Goal: Transaction & Acquisition: Obtain resource

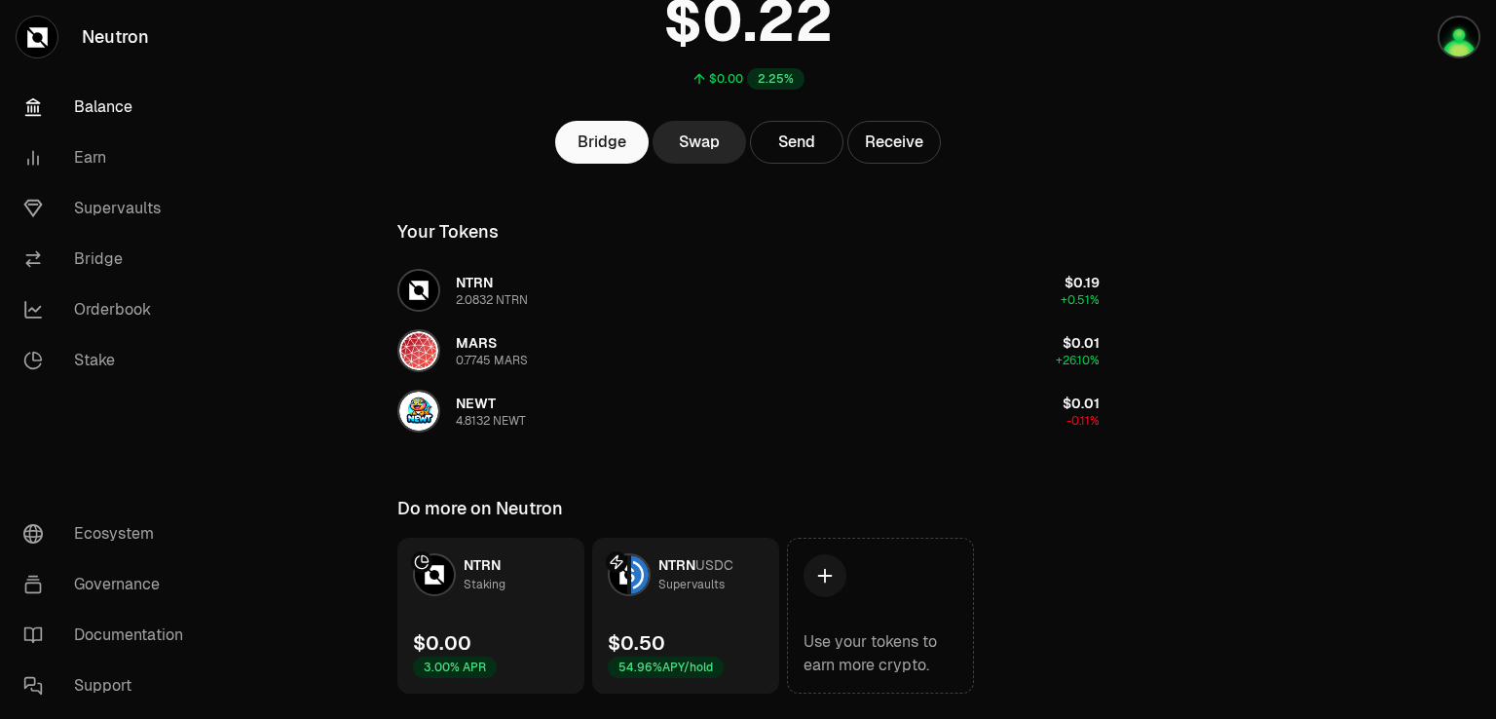
scroll to position [220, 0]
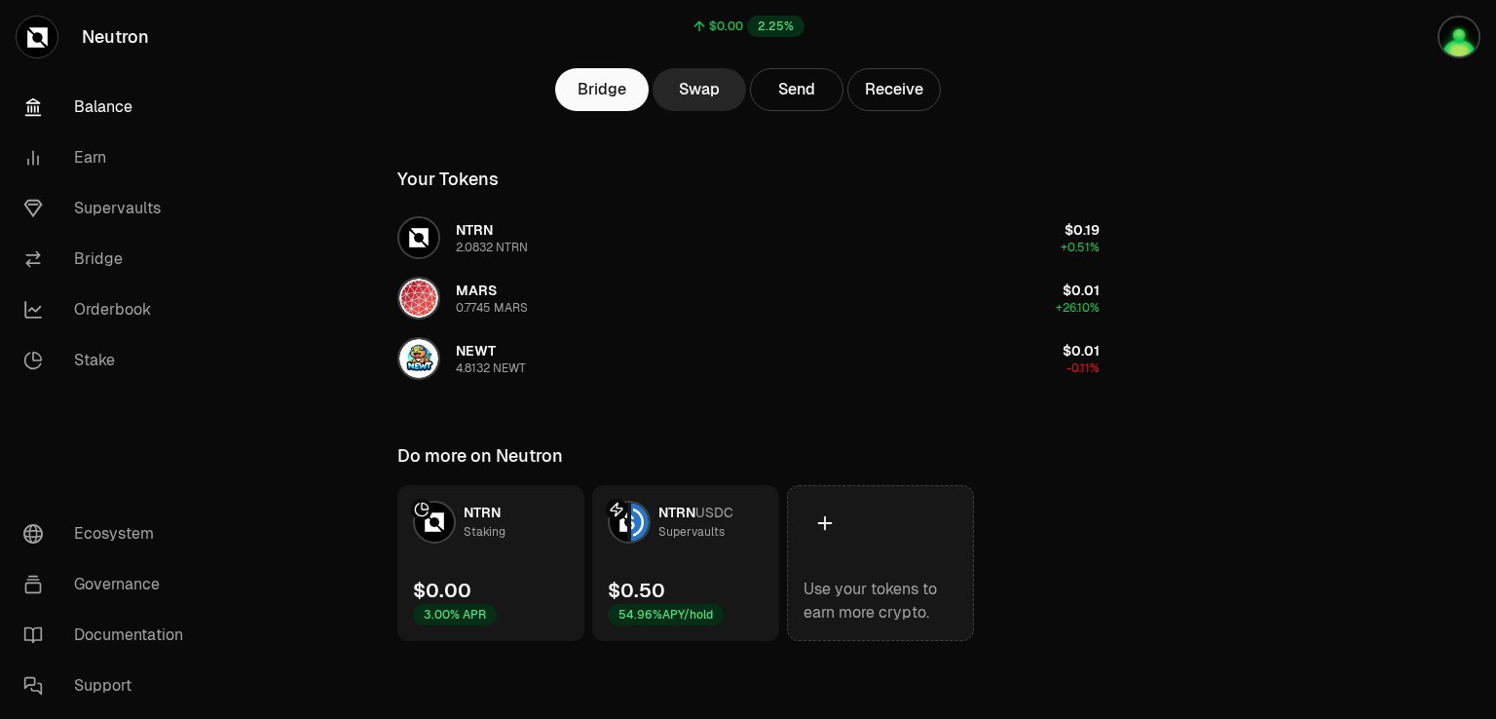
click at [828, 515] on icon at bounding box center [824, 522] width 21 height 21
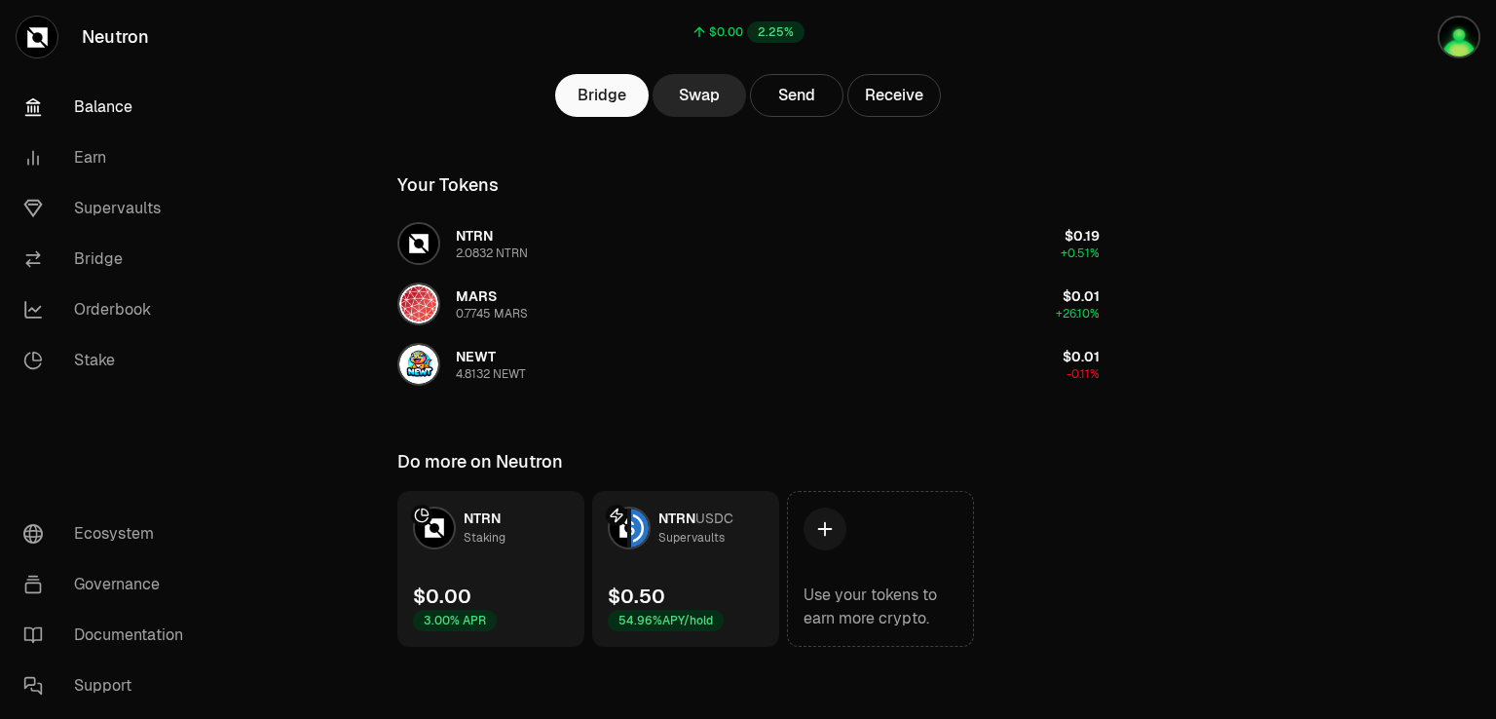
scroll to position [220, 0]
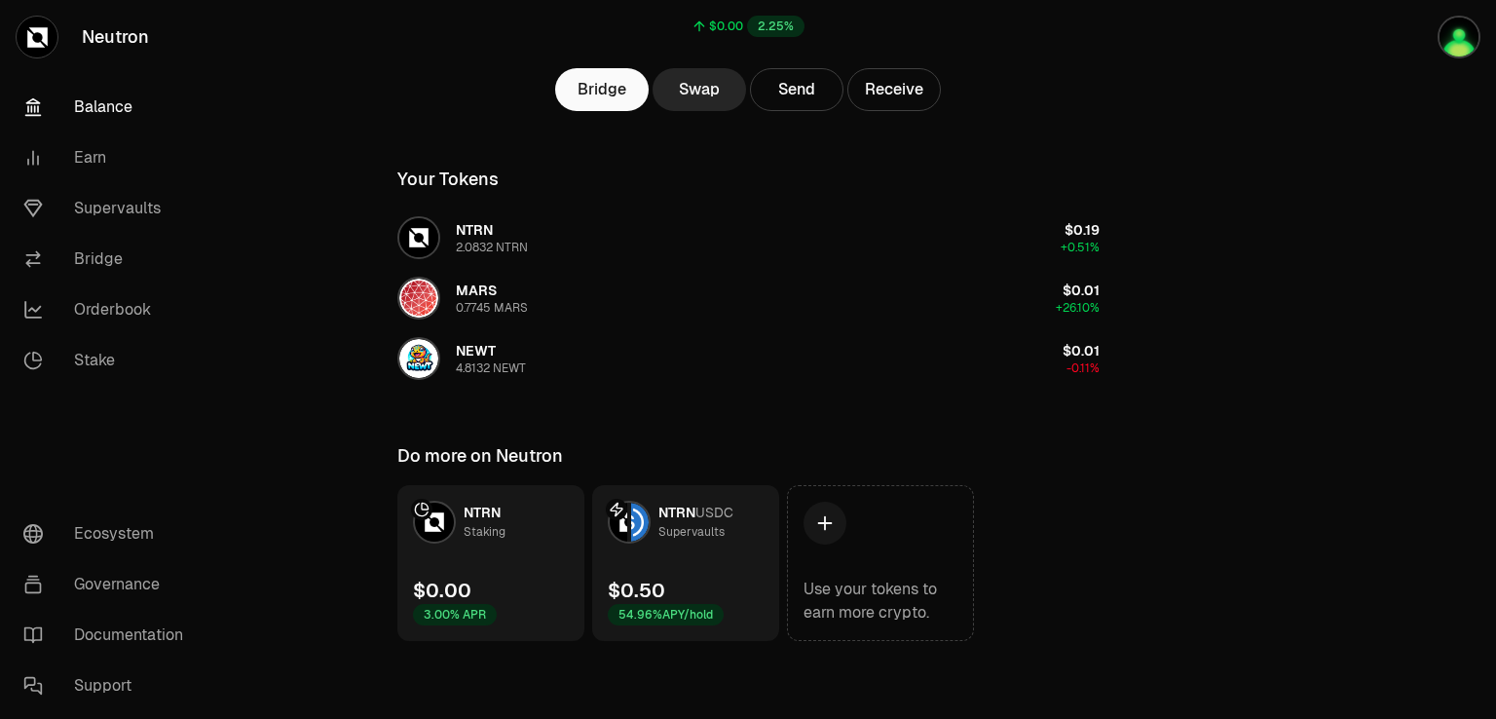
click at [670, 536] on div "Supervaults" at bounding box center [691, 531] width 66 height 19
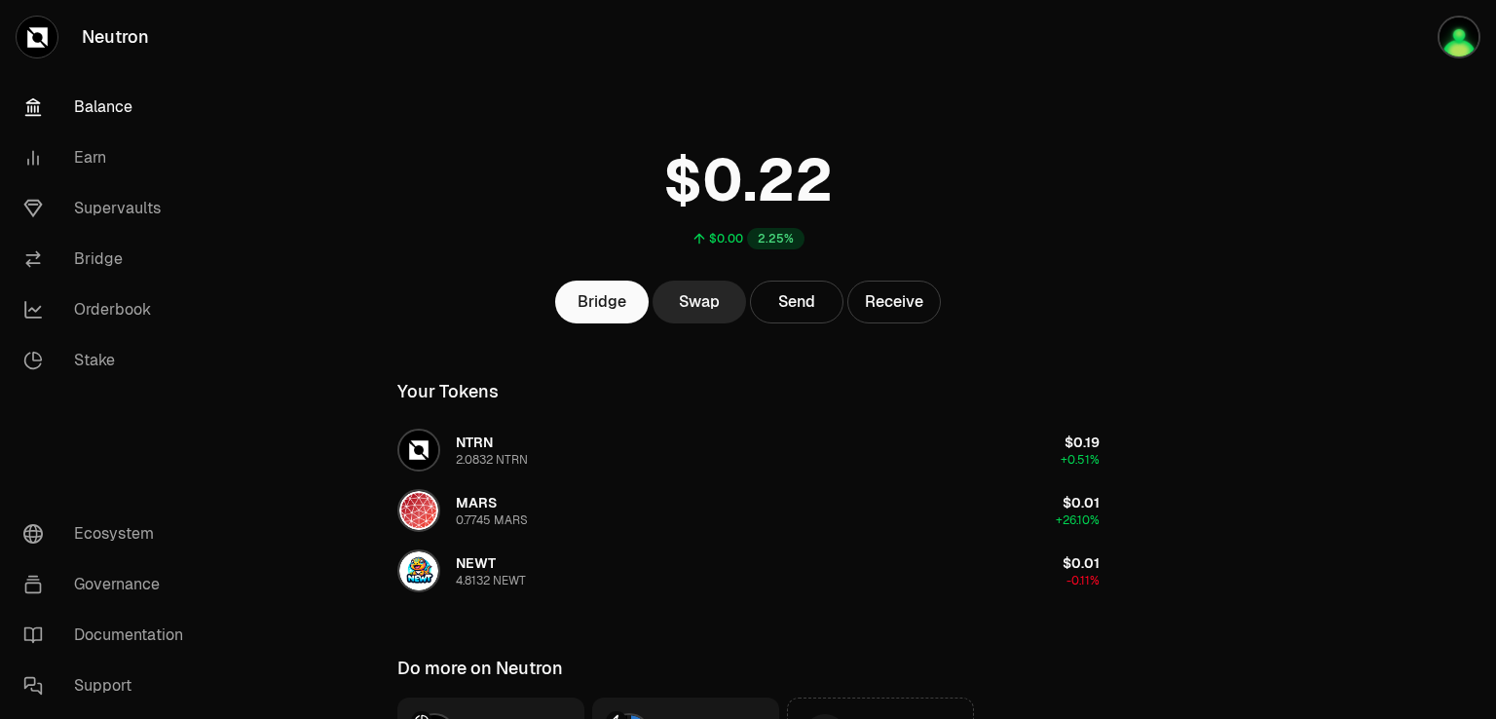
scroll to position [0, 0]
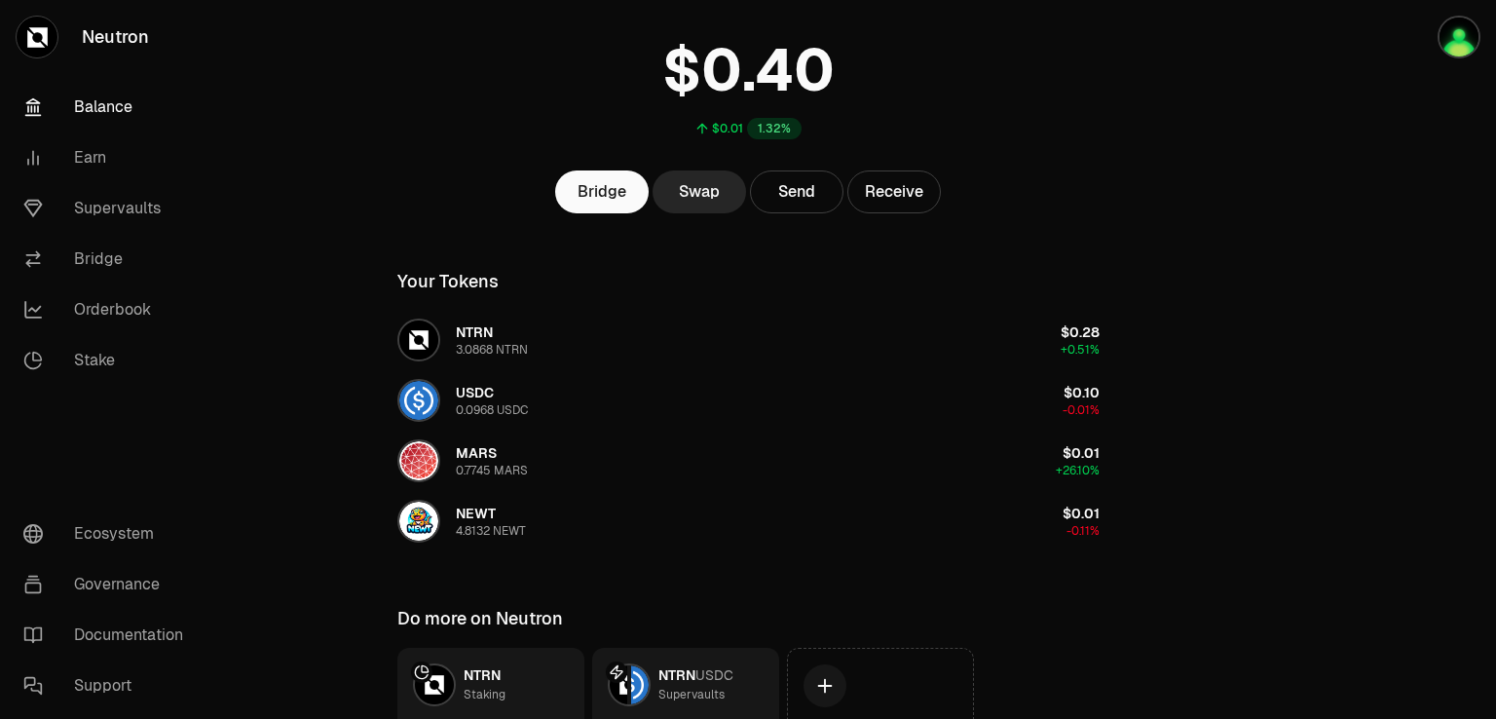
scroll to position [280, 0]
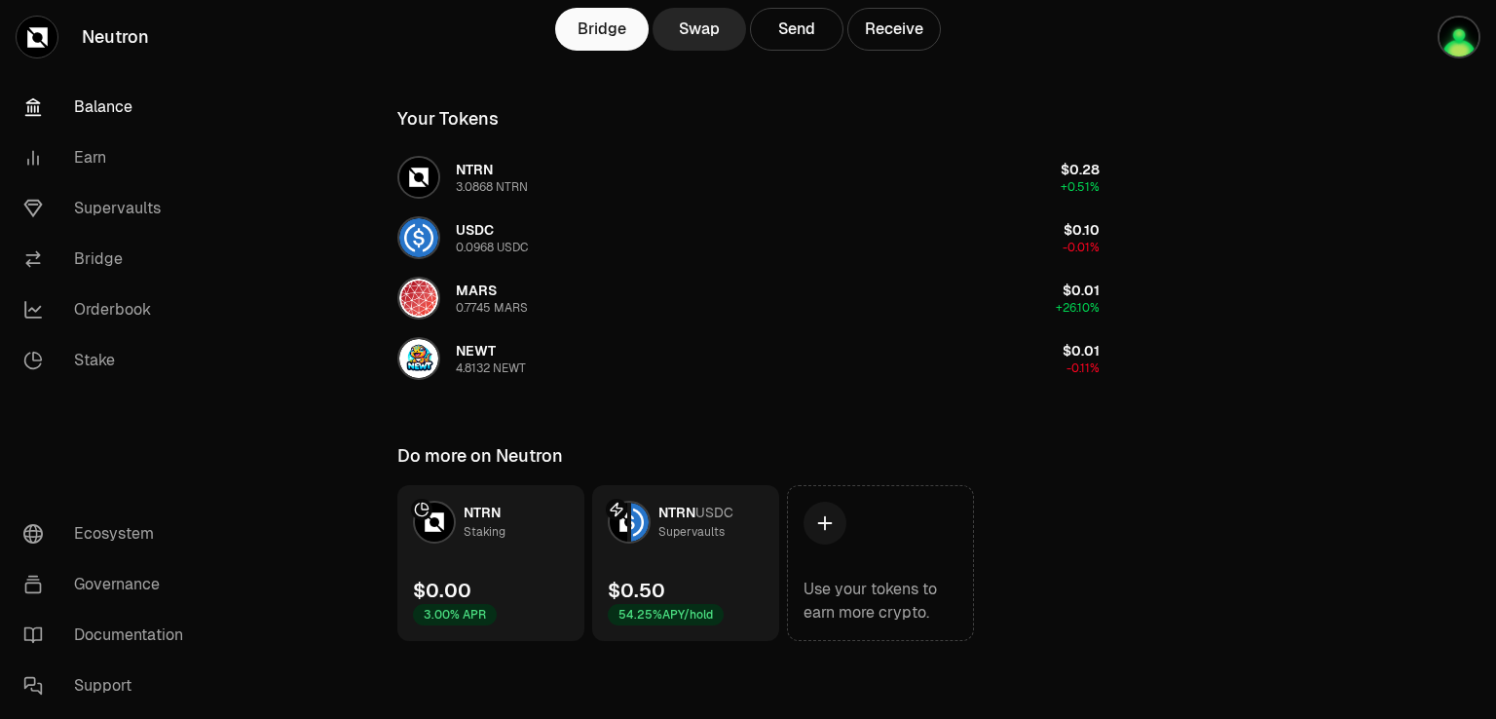
click at [671, 554] on link "NTRN USDC Supervaults $0.50 54.25% APY/hold" at bounding box center [685, 563] width 187 height 156
click at [693, 545] on link "NTRN USDC Supervaults $0.50 54.25% APY/hold" at bounding box center [685, 563] width 187 height 156
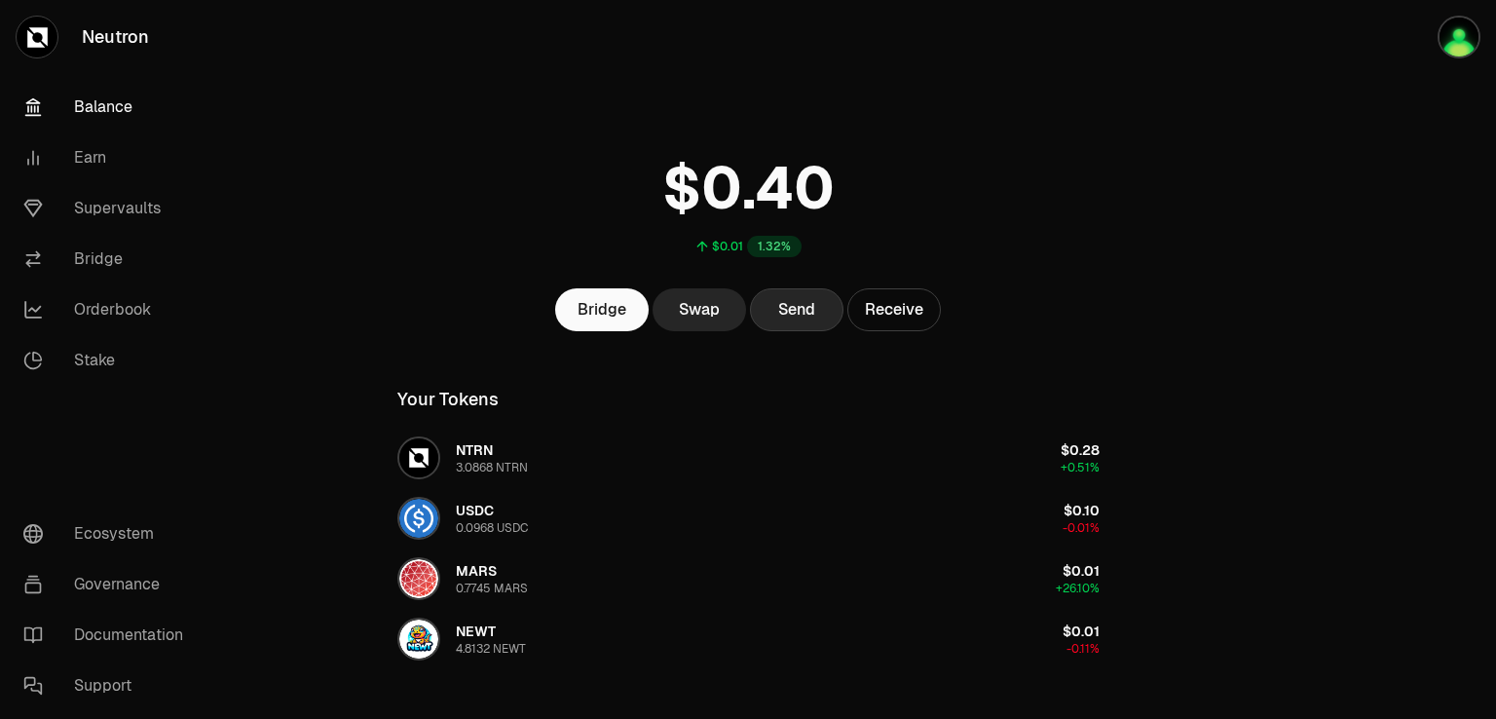
click at [789, 307] on button "Send" at bounding box center [796, 309] width 93 height 43
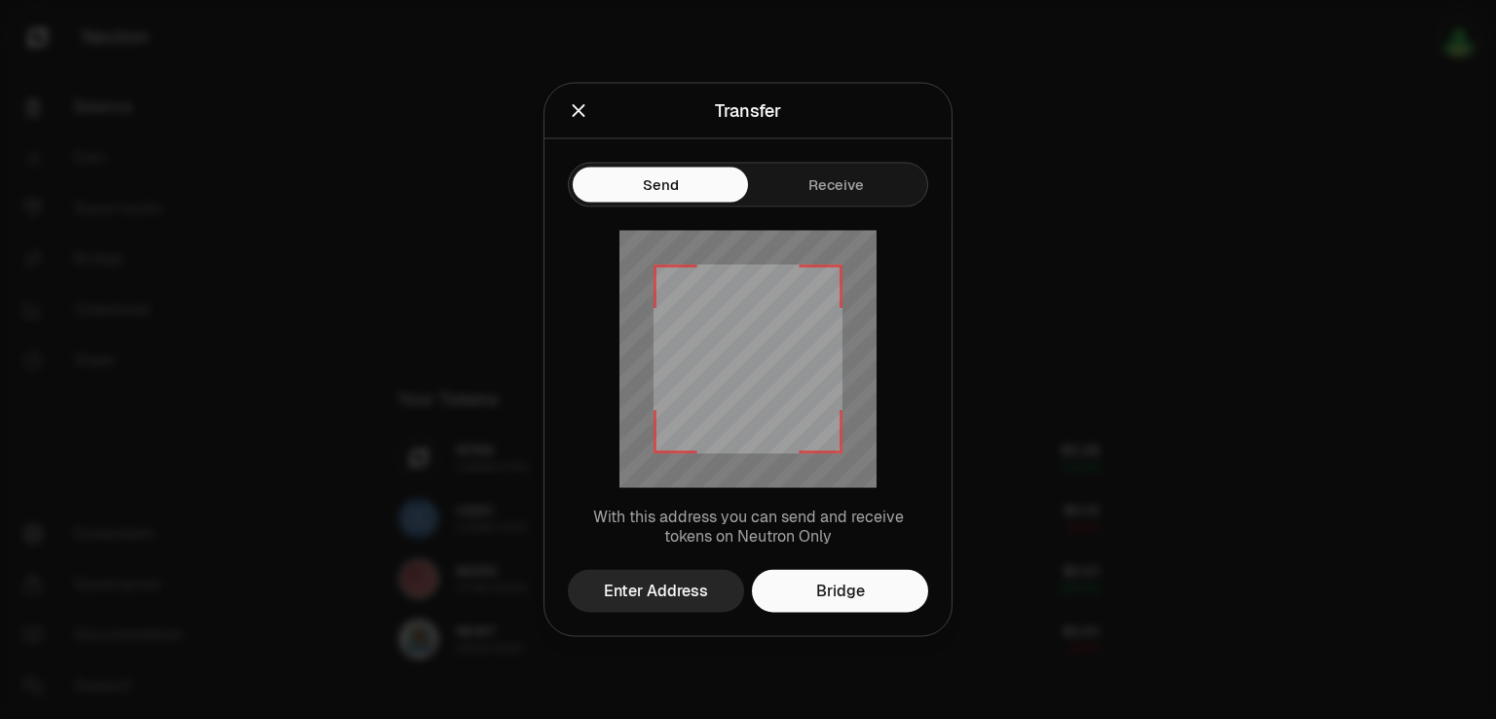
click at [1168, 219] on div at bounding box center [748, 359] width 1496 height 719
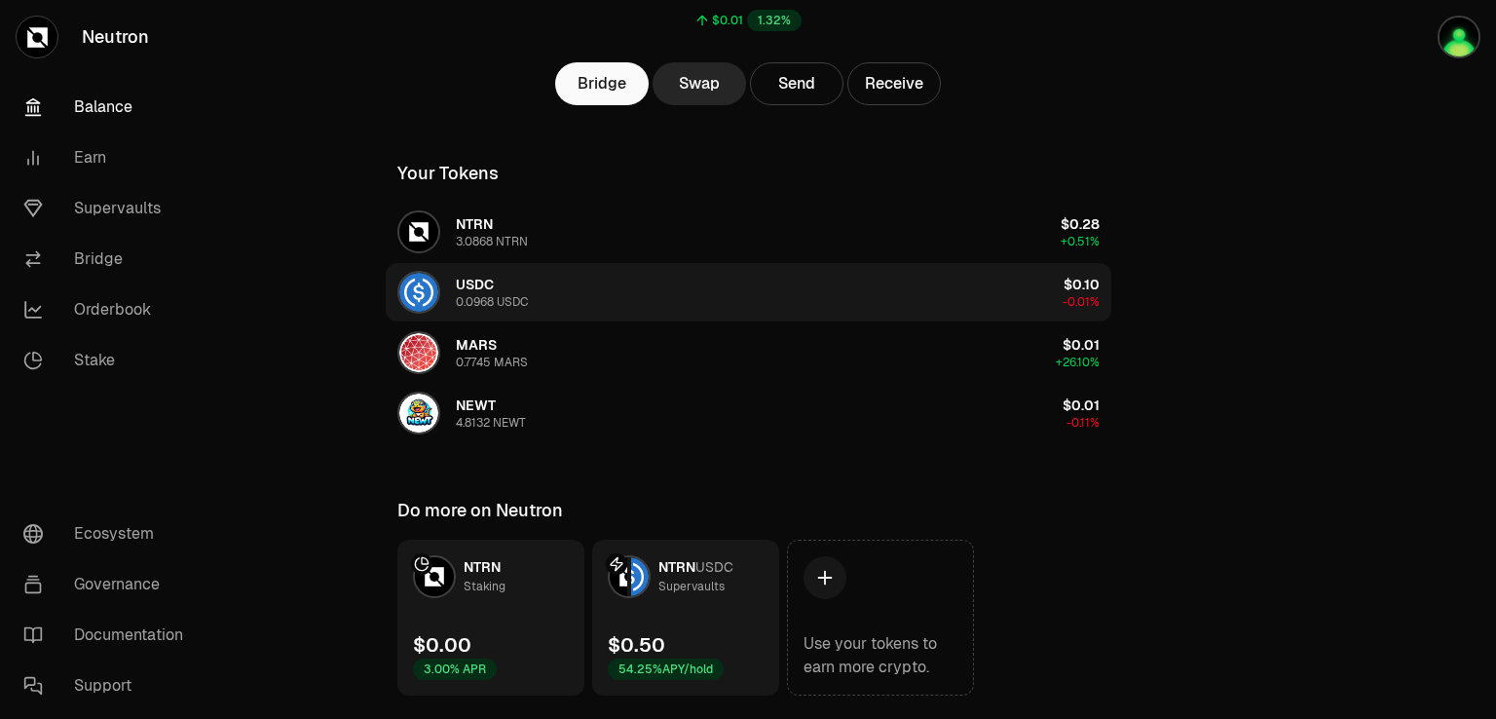
scroll to position [86, 0]
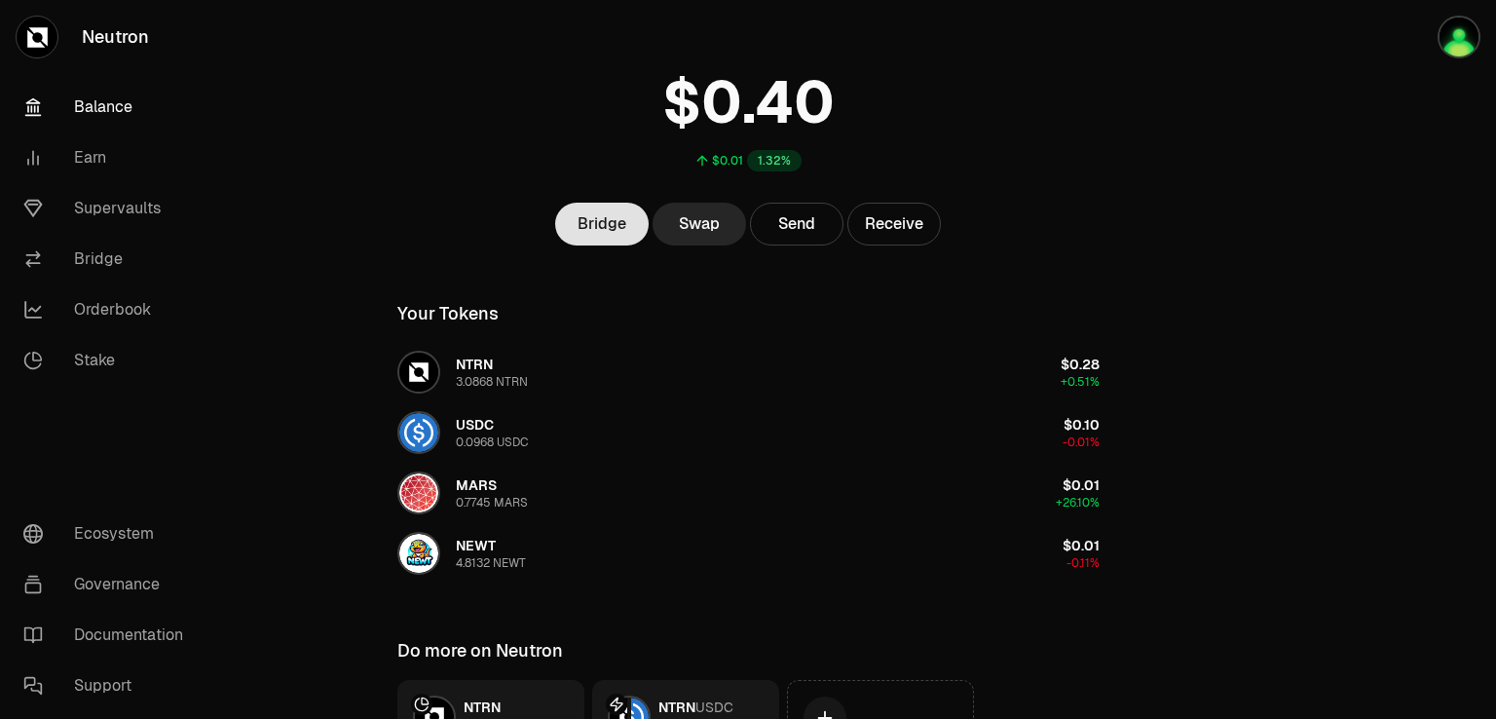
click at [599, 218] on link "Bridge" at bounding box center [601, 224] width 93 height 43
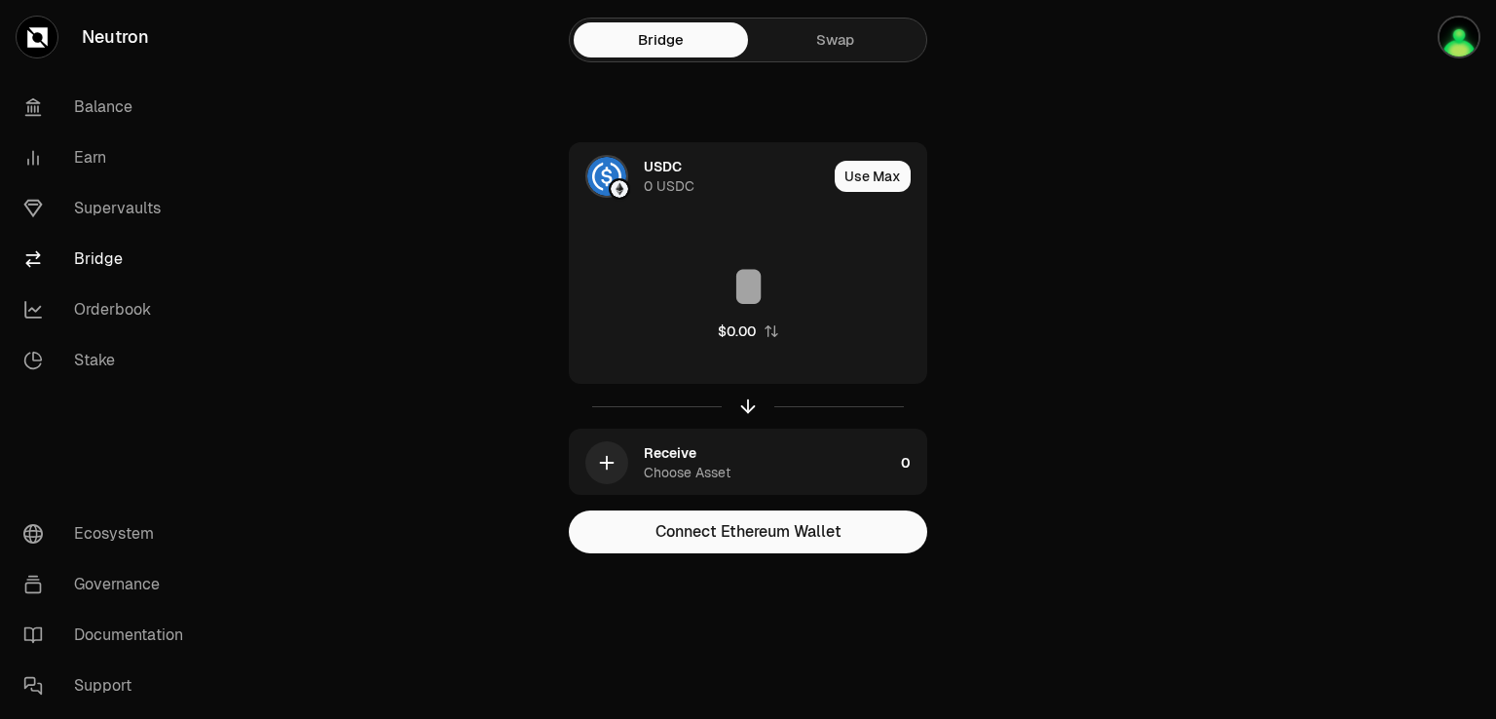
click at [884, 36] on link "Swap" at bounding box center [835, 39] width 174 height 35
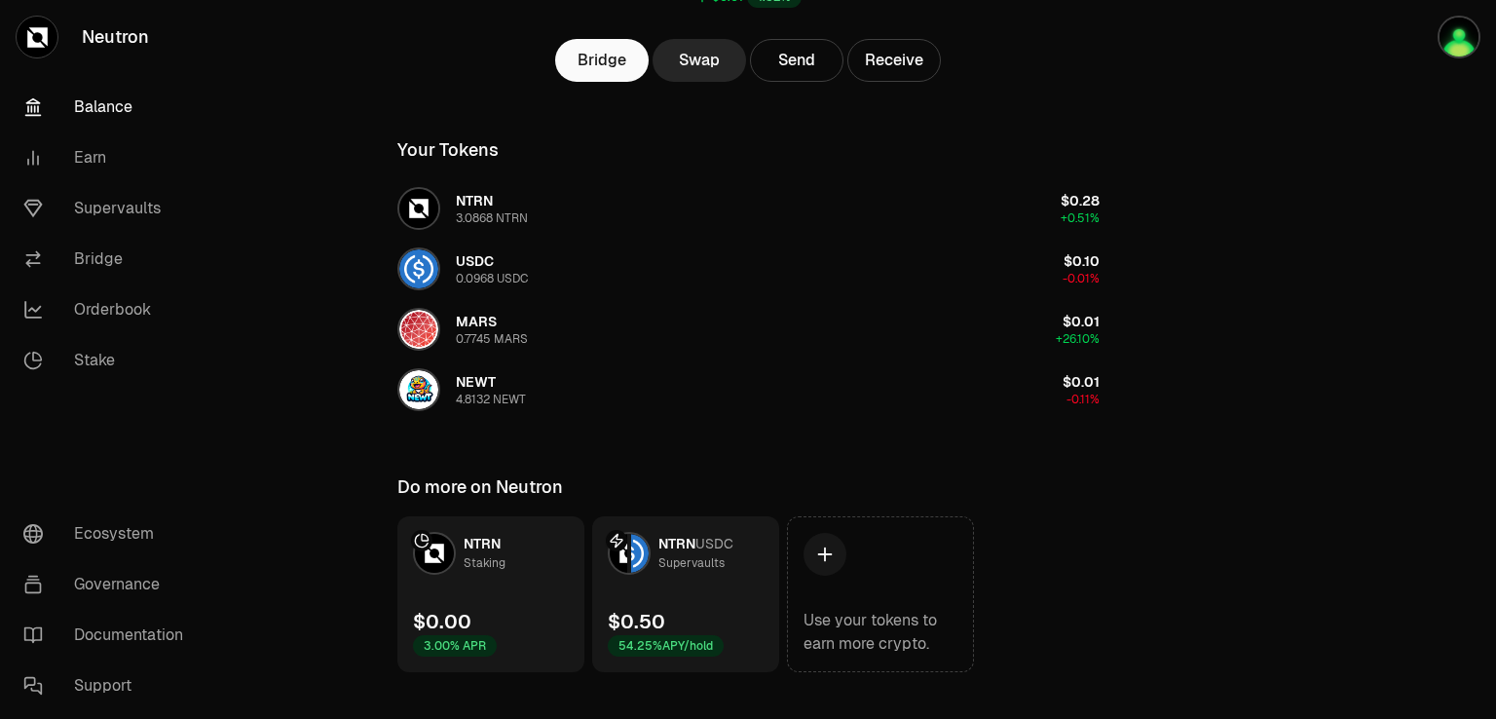
scroll to position [280, 0]
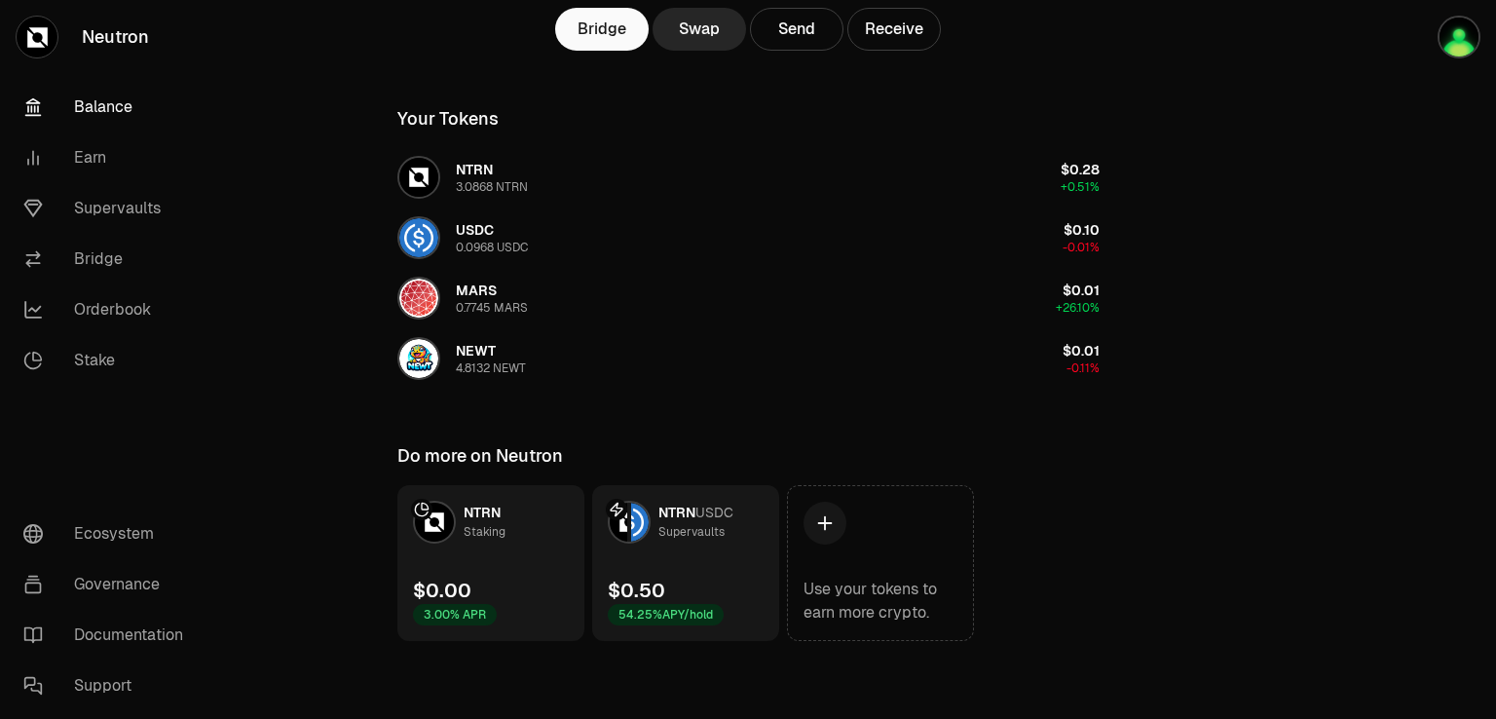
click at [685, 546] on link "NTRN USDC Supervaults $0.50 54.25% APY/hold" at bounding box center [685, 563] width 187 height 156
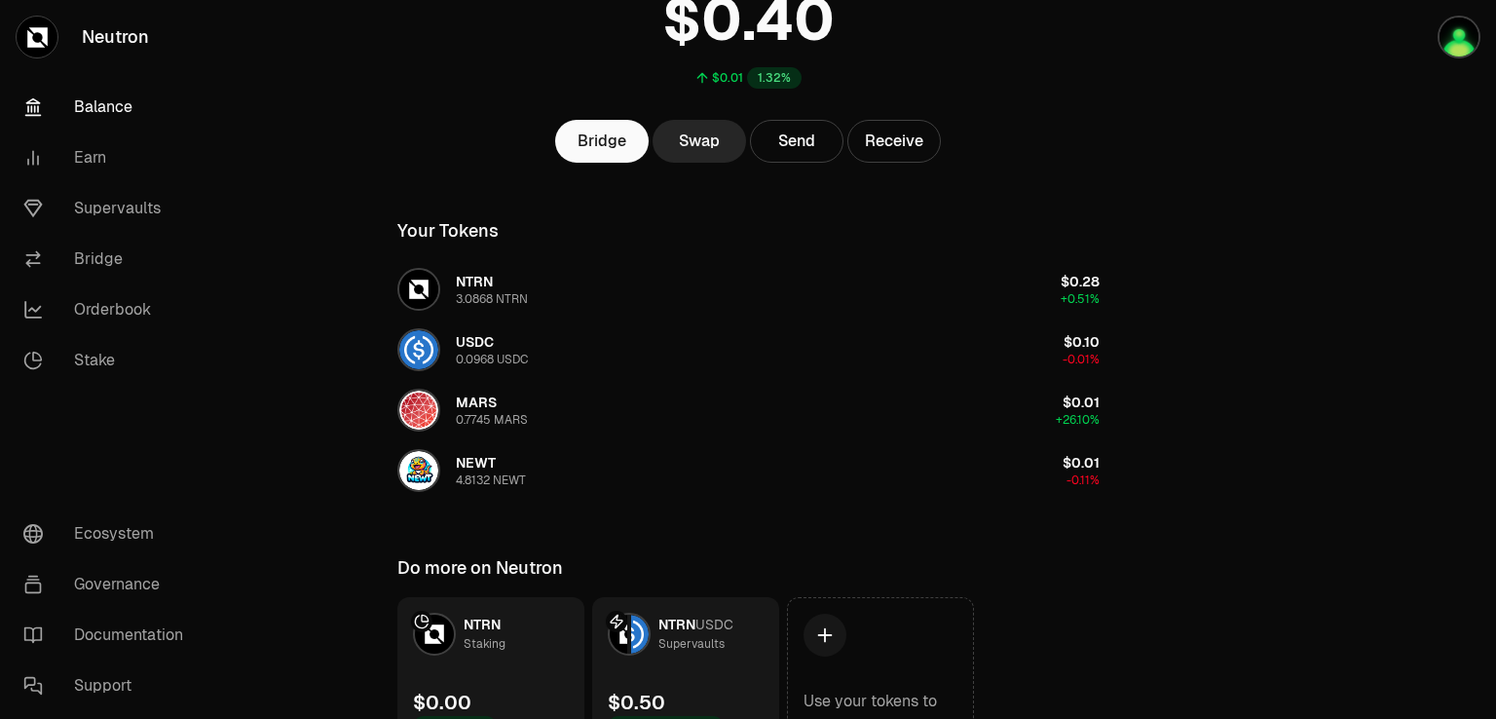
scroll to position [0, 0]
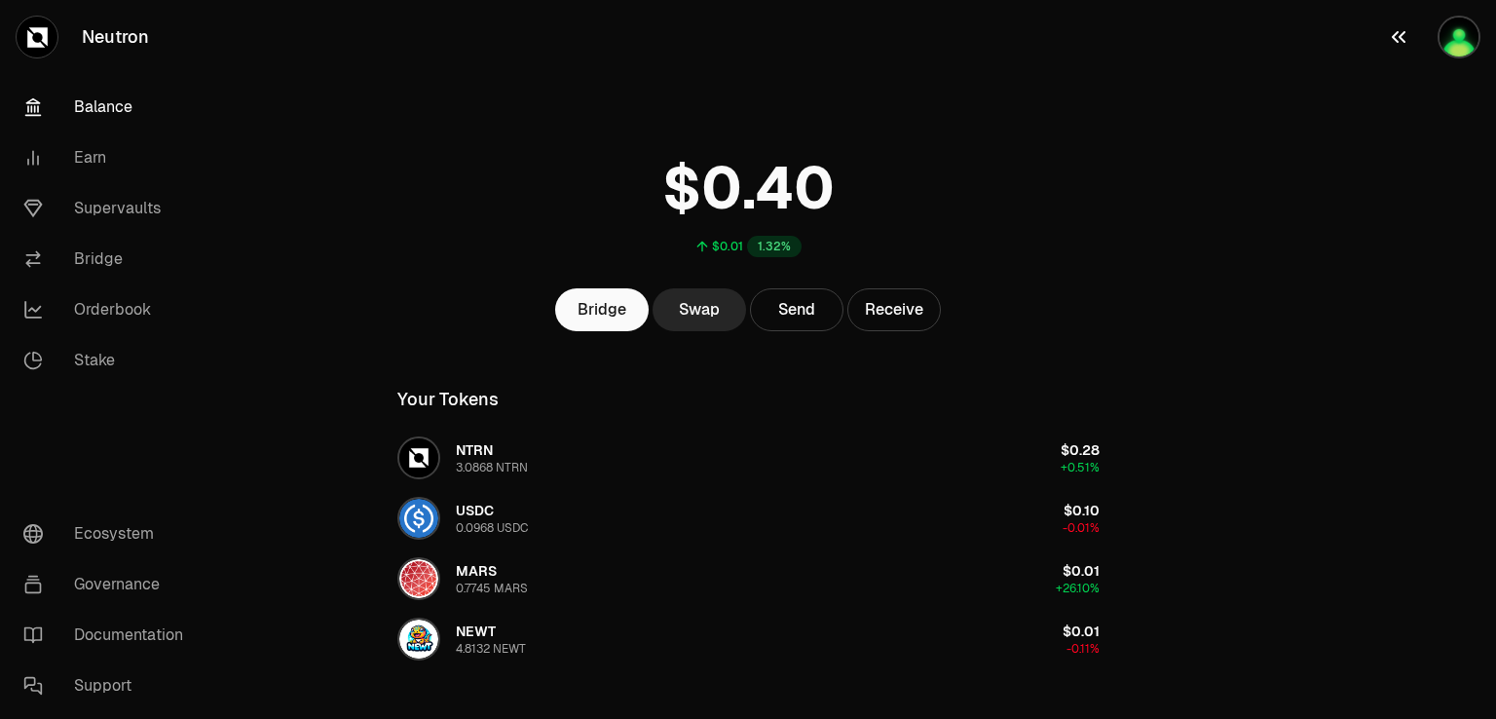
click at [1453, 38] on img "button" at bounding box center [1458, 37] width 43 height 43
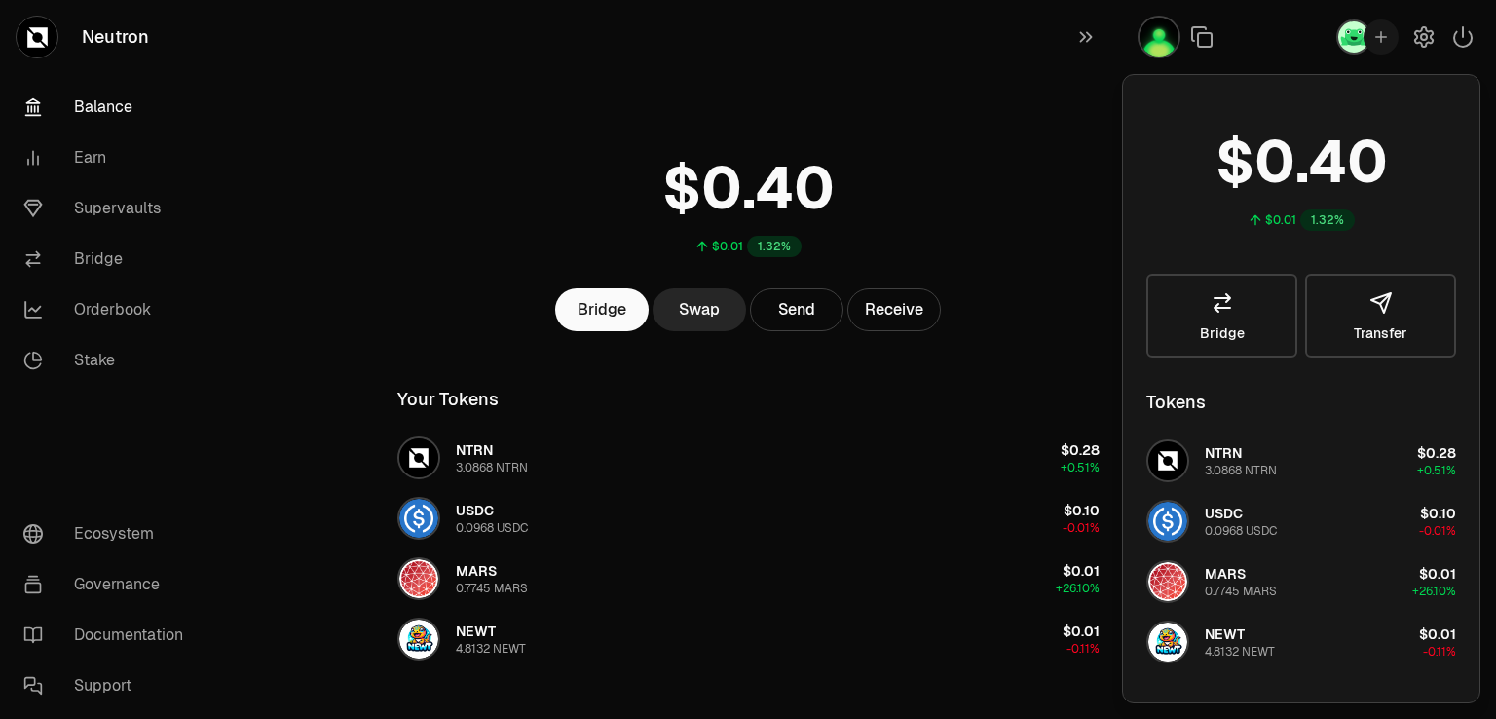
click at [1016, 165] on div "$0.01 1.32%" at bounding box center [748, 201] width 749 height 152
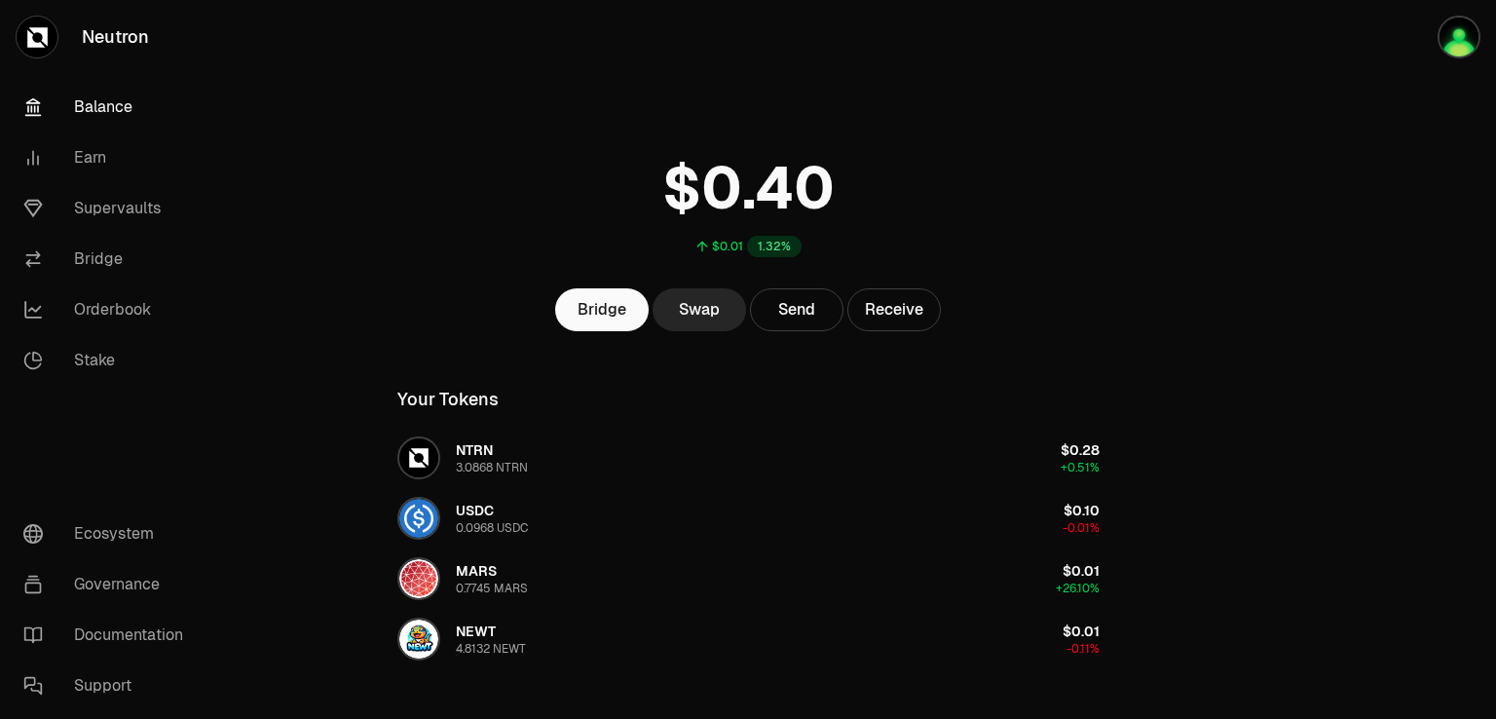
click at [118, 102] on link "Balance" at bounding box center [109, 107] width 203 height 51
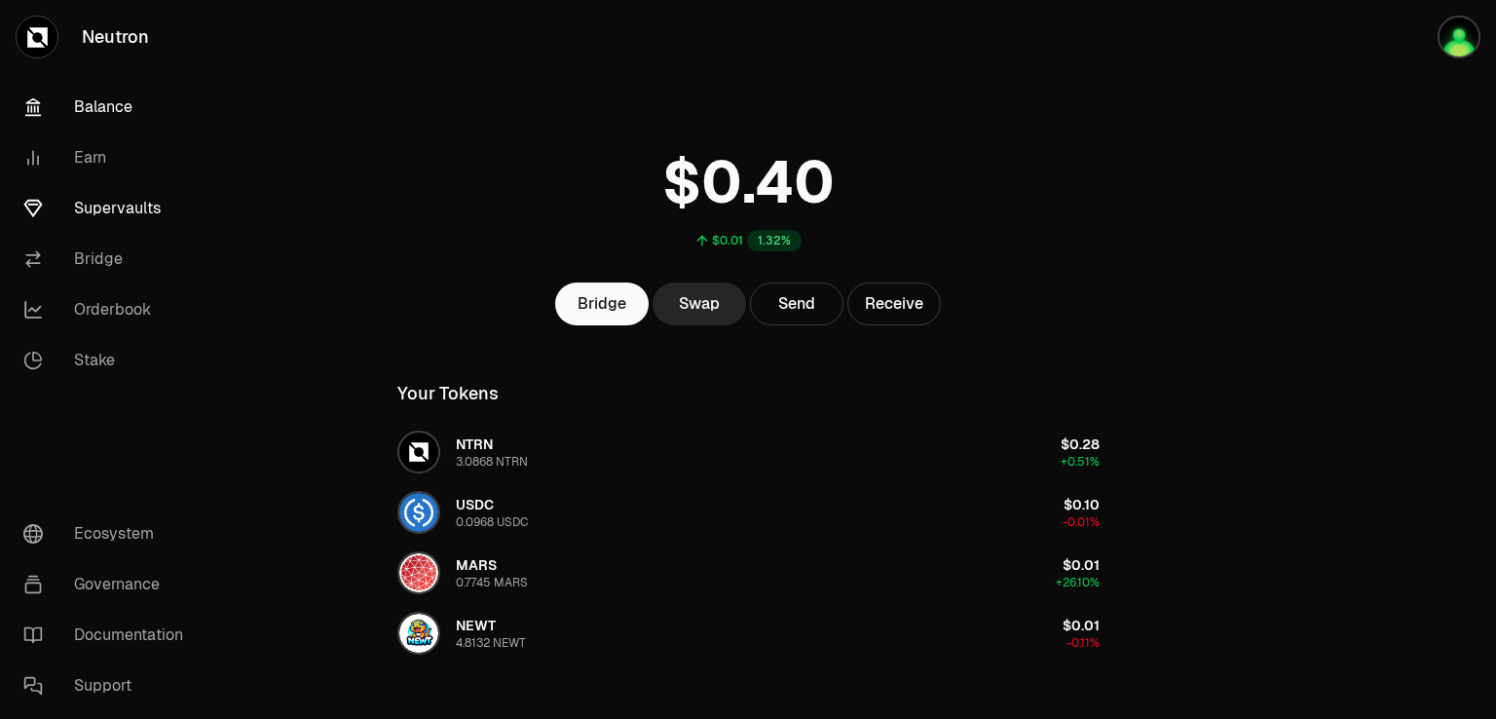
scroll to position [195, 0]
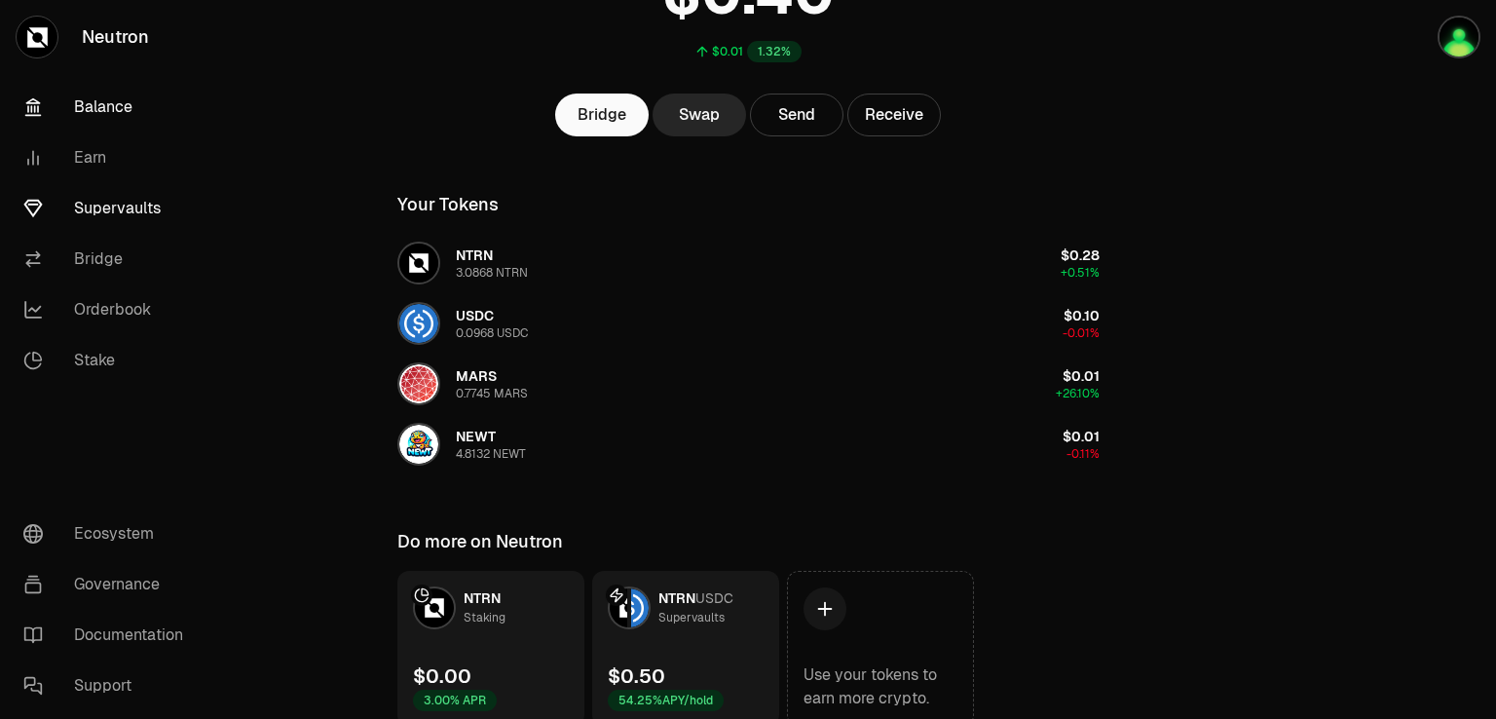
click at [105, 200] on link "Supervaults" at bounding box center [109, 208] width 203 height 51
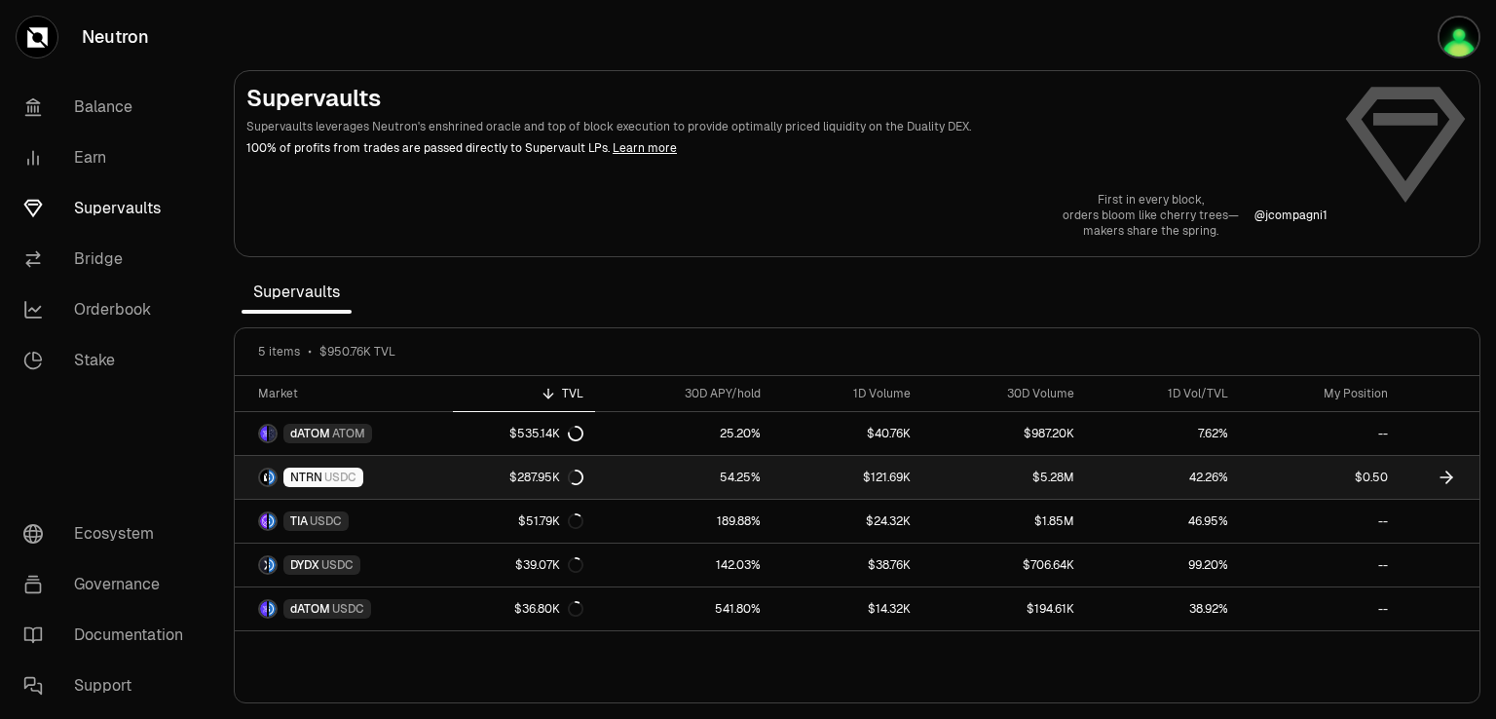
click at [321, 468] on div "NTRN USDC" at bounding box center [323, 476] width 80 height 19
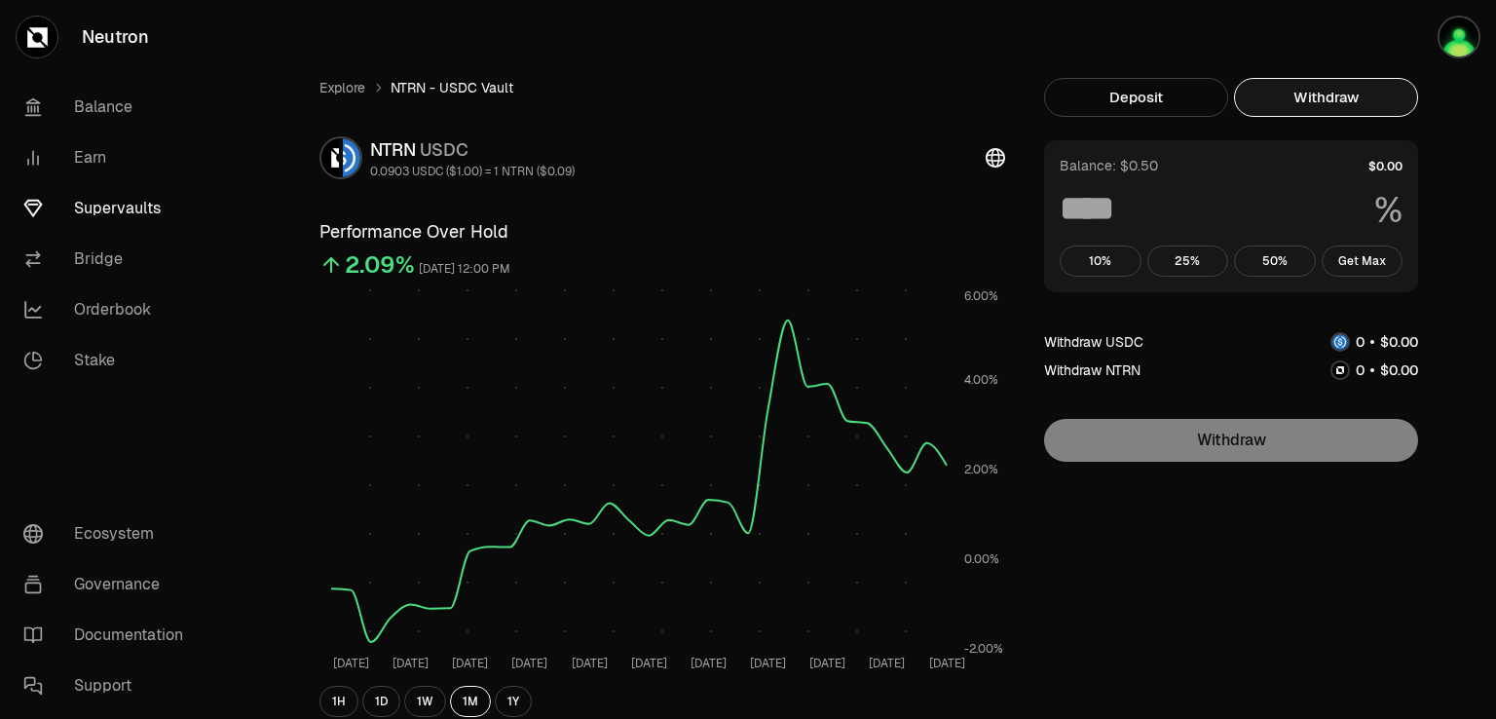
click at [1349, 93] on button "Withdraw" at bounding box center [1326, 97] width 184 height 39
click at [1365, 258] on button "Get Max" at bounding box center [1363, 260] width 82 height 31
type input "***"
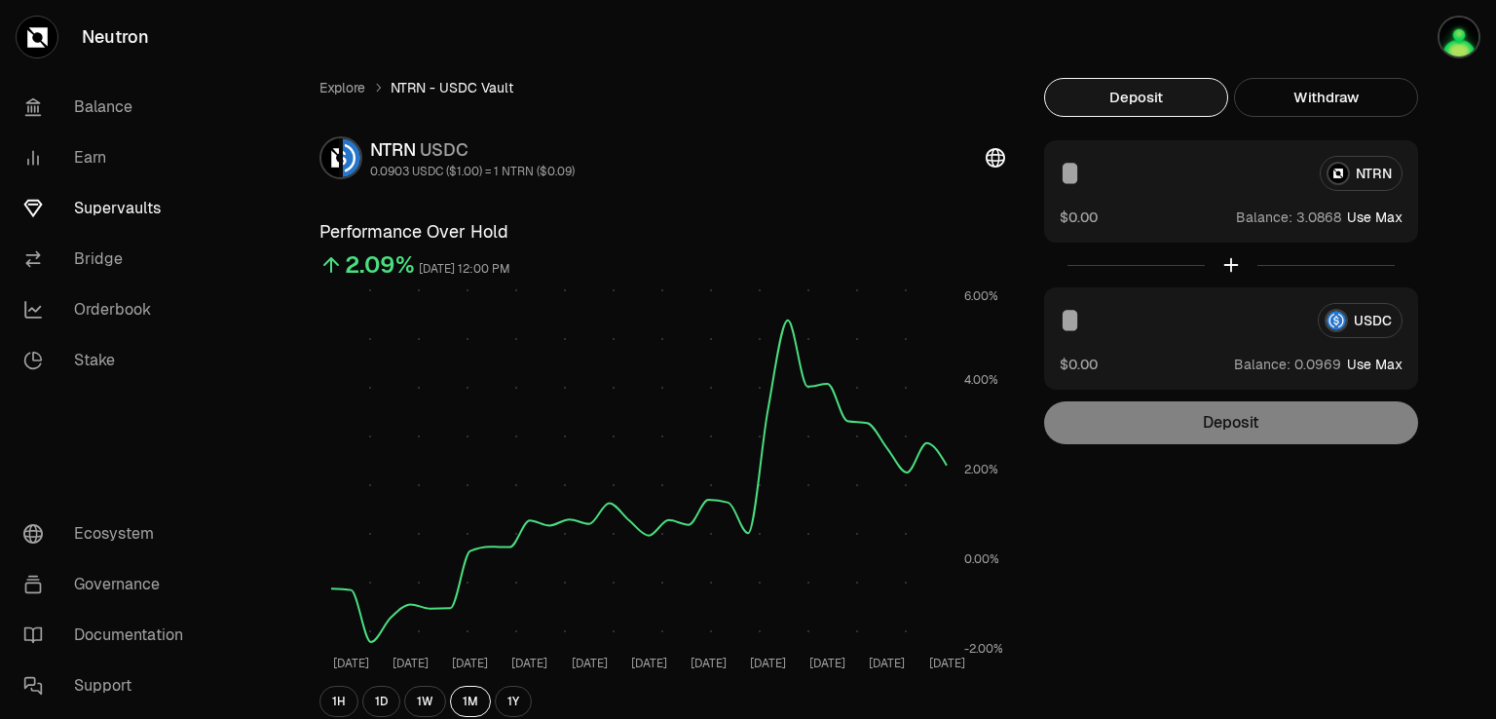
click at [1131, 113] on button "Deposit" at bounding box center [1136, 97] width 184 height 39
click at [1079, 175] on input at bounding box center [1182, 173] width 244 height 35
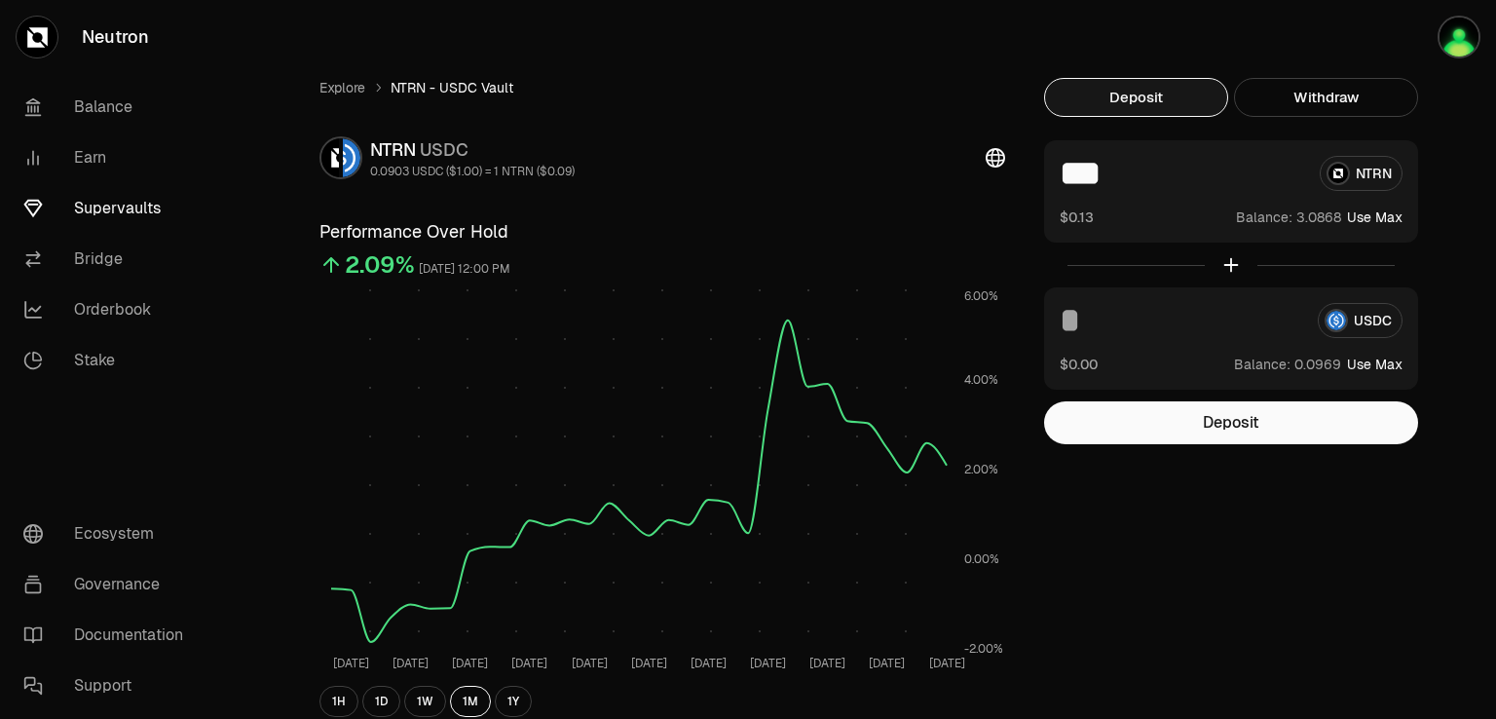
type input "***"
click at [1382, 357] on button "Use Max" at bounding box center [1375, 363] width 56 height 19
type input "********"
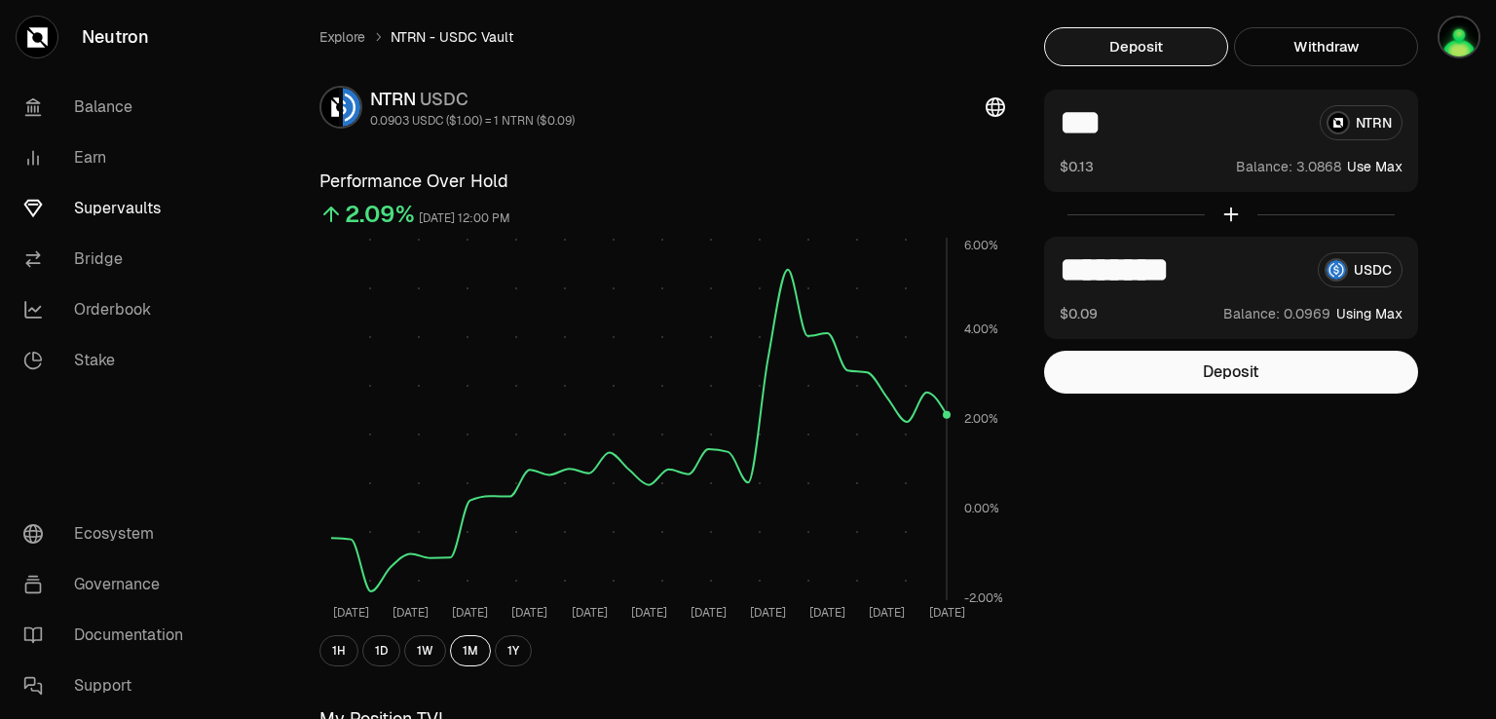
scroll to position [97, 0]
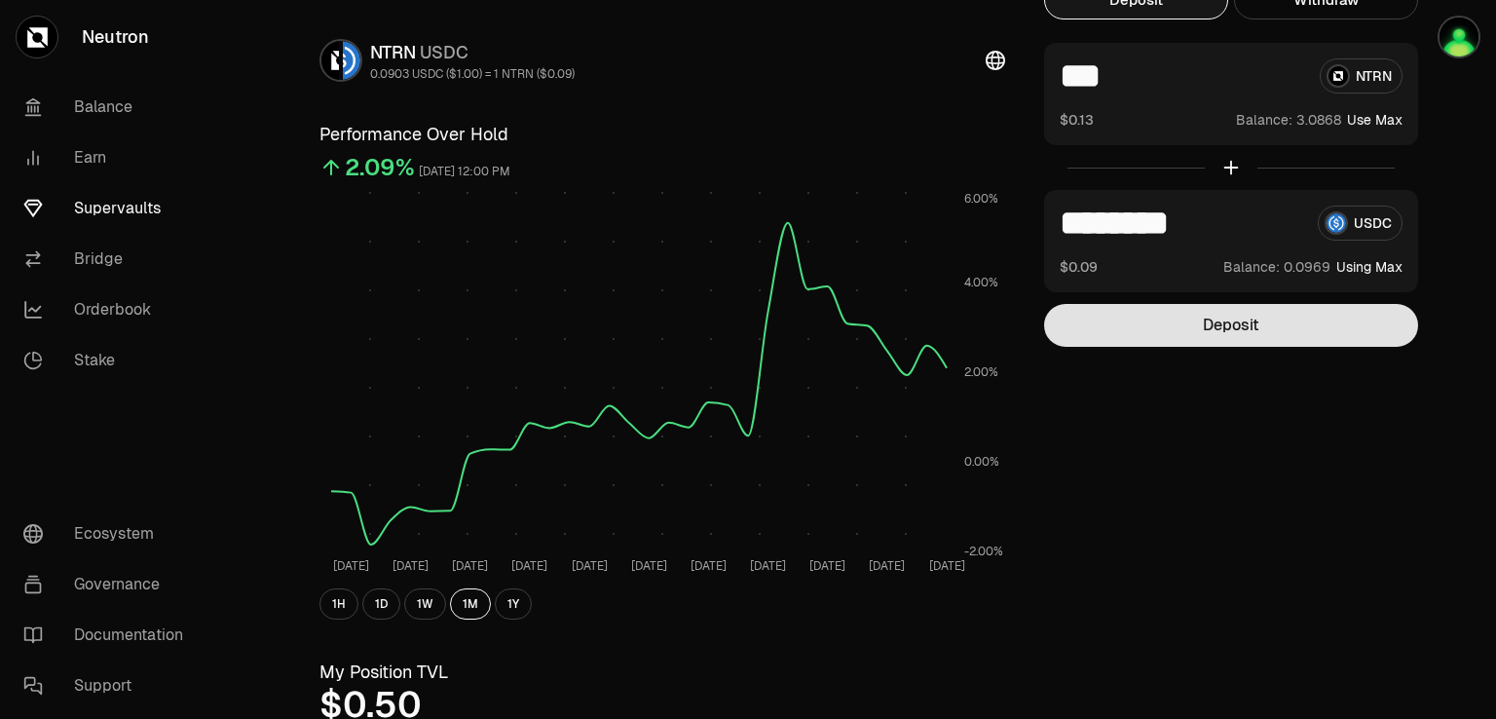
click at [1171, 321] on button "Deposit" at bounding box center [1231, 325] width 374 height 43
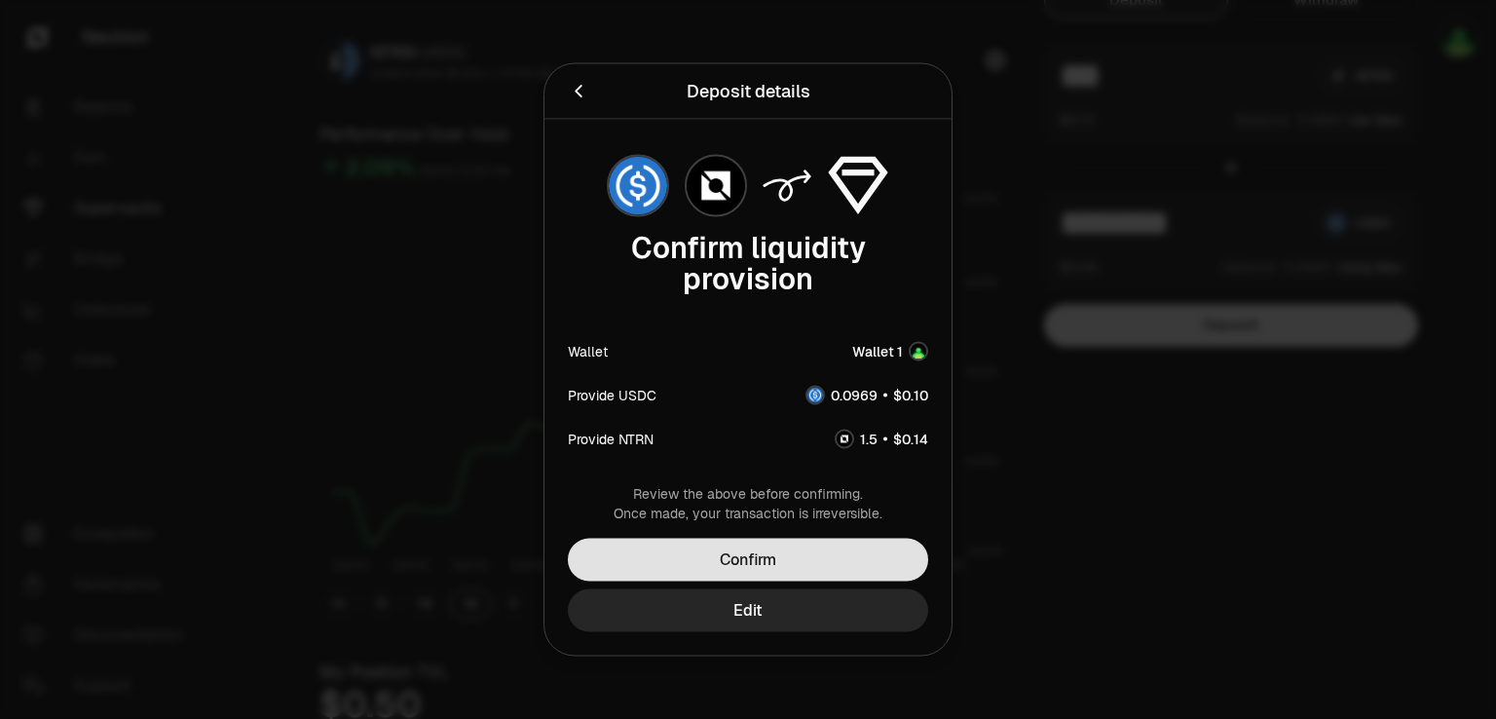
click at [752, 554] on button "Confirm" at bounding box center [748, 560] width 360 height 43
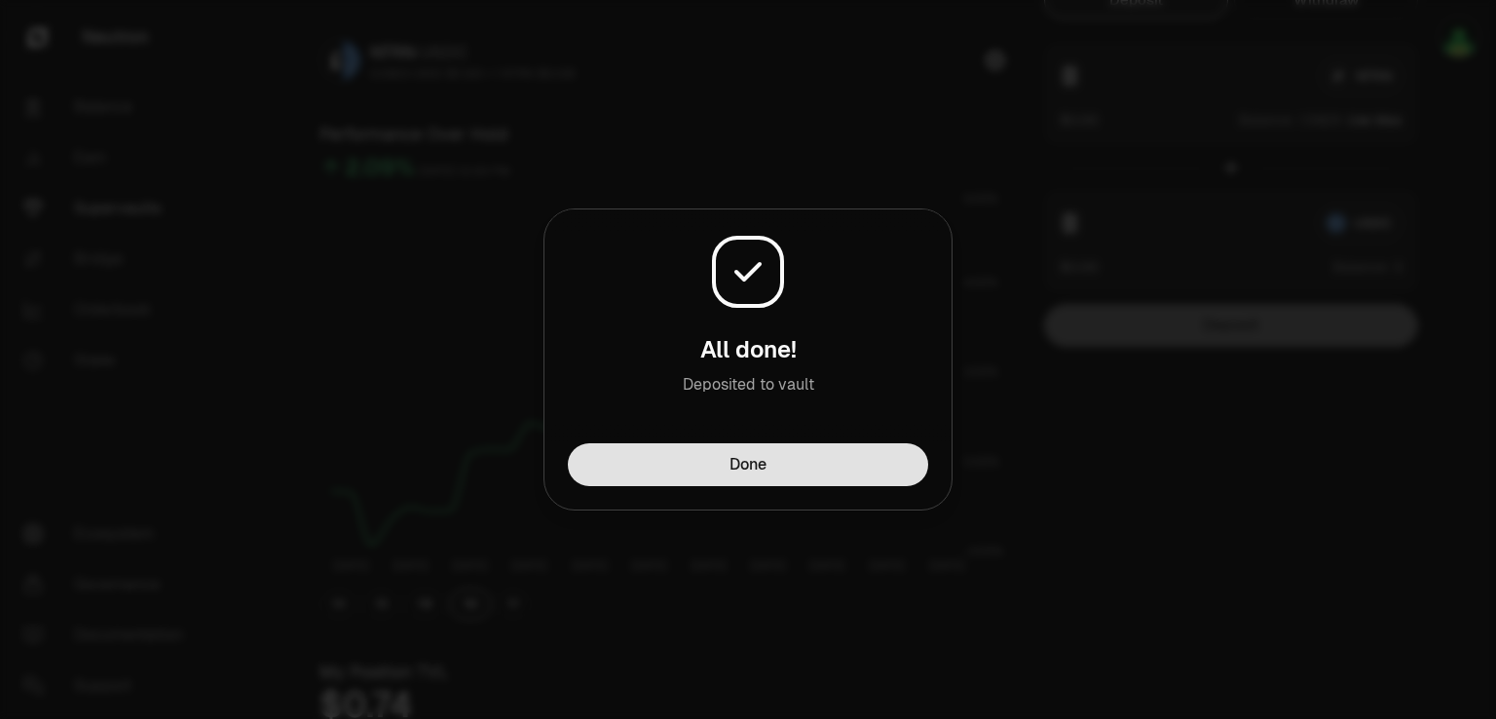
click at [771, 475] on button "Done" at bounding box center [748, 464] width 360 height 43
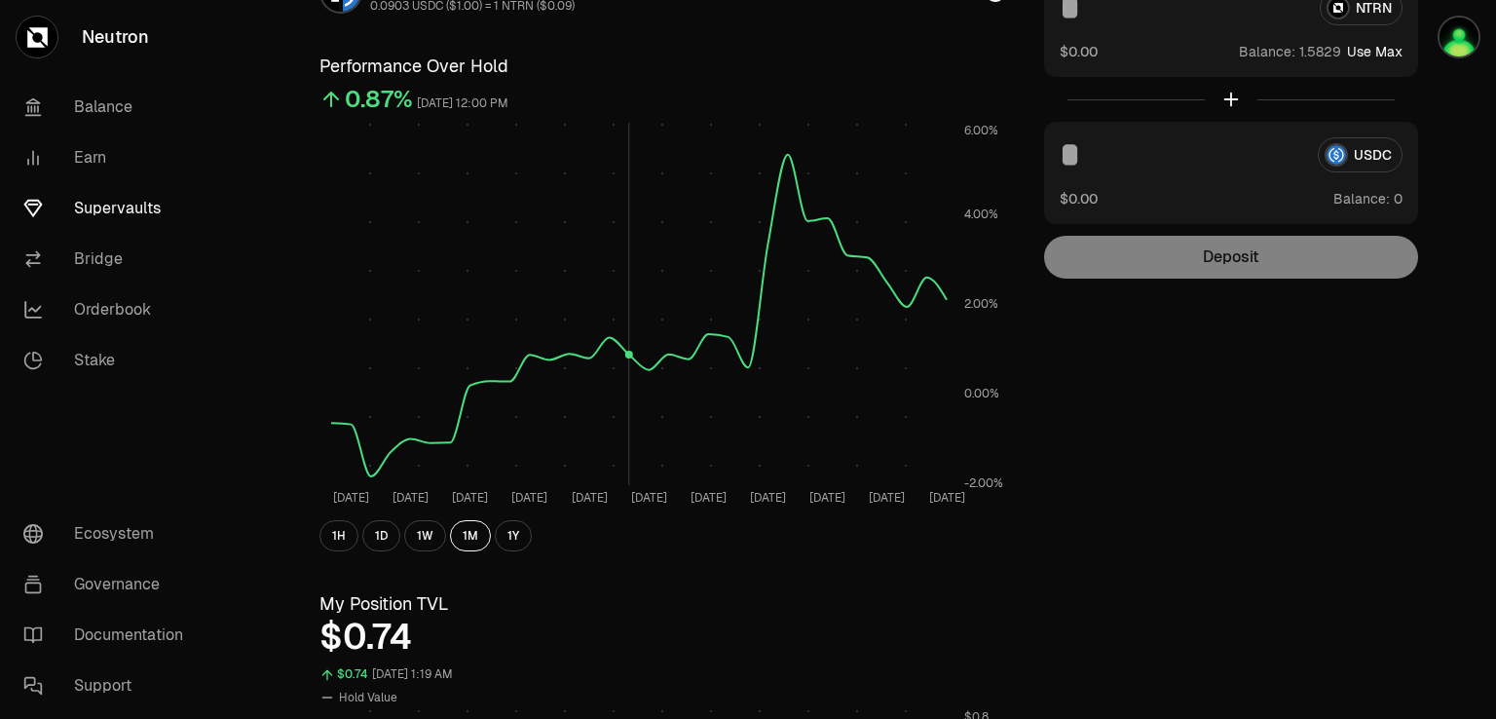
scroll to position [0, 0]
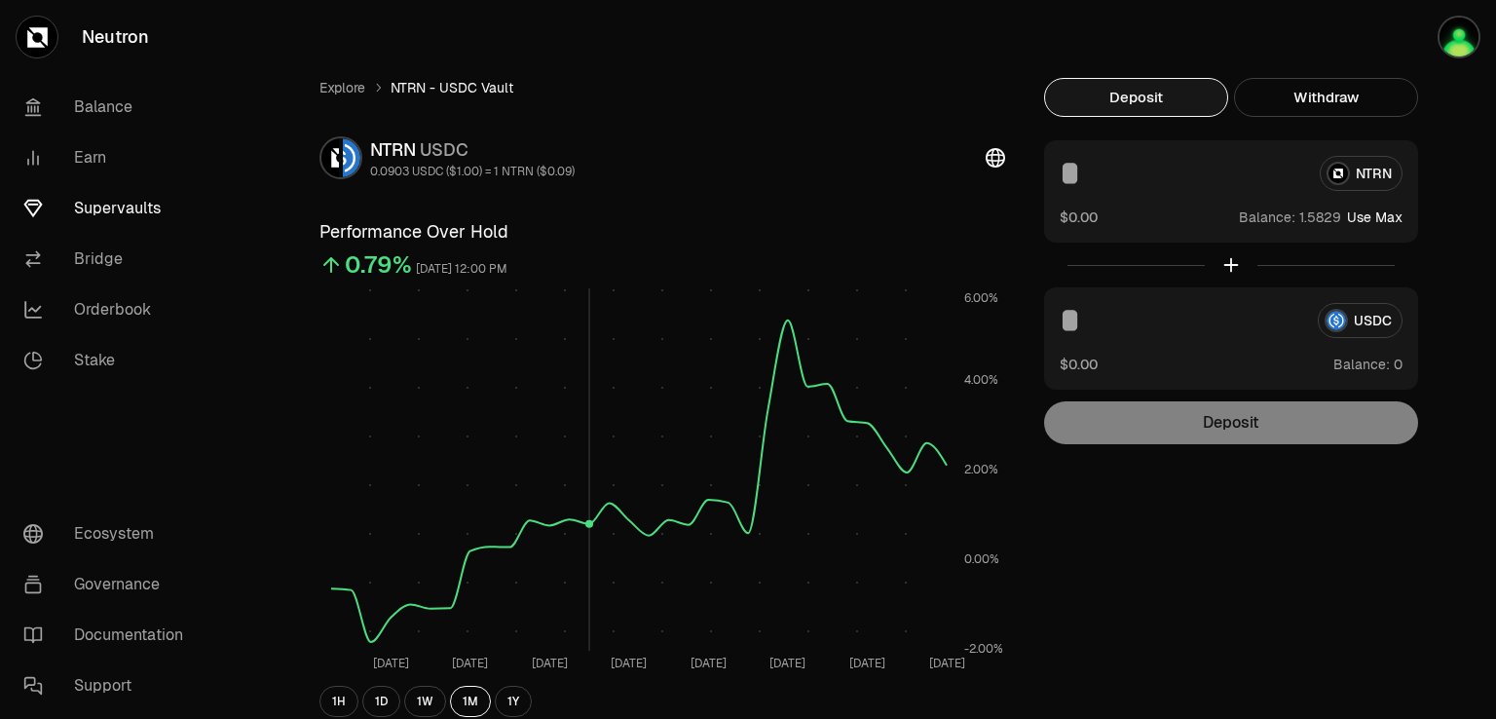
scroll to position [292, 0]
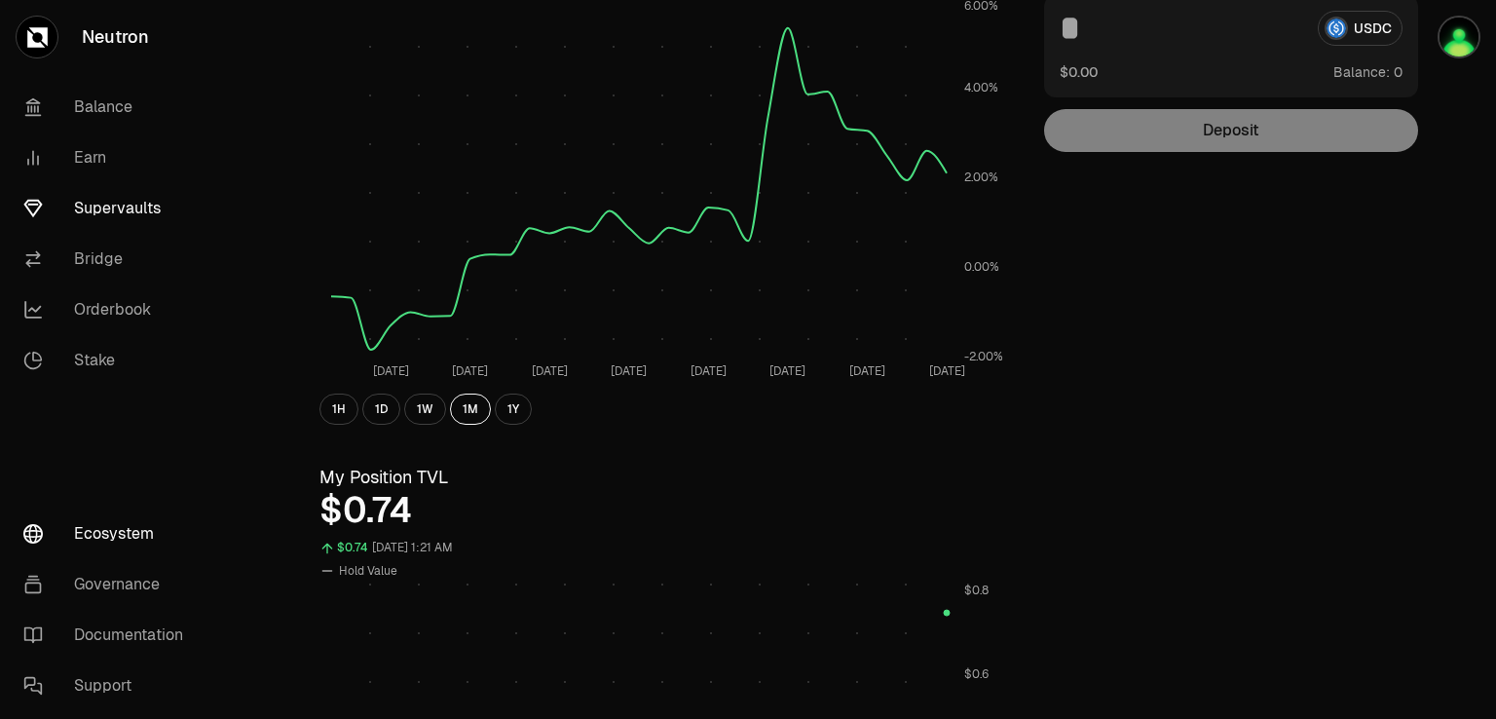
click at [109, 534] on link "Ecosystem" at bounding box center [109, 533] width 203 height 51
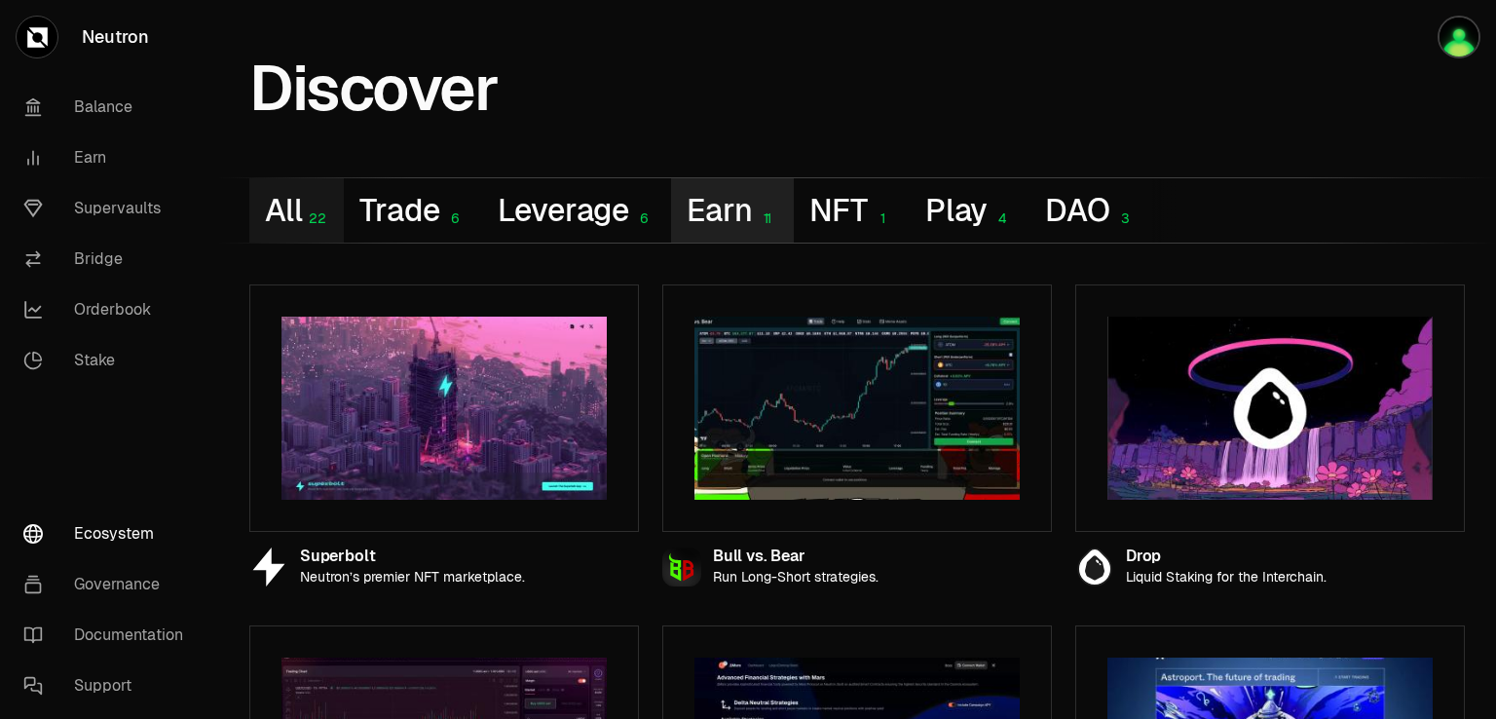
click at [730, 217] on button "Earn 11" at bounding box center [732, 210] width 123 height 64
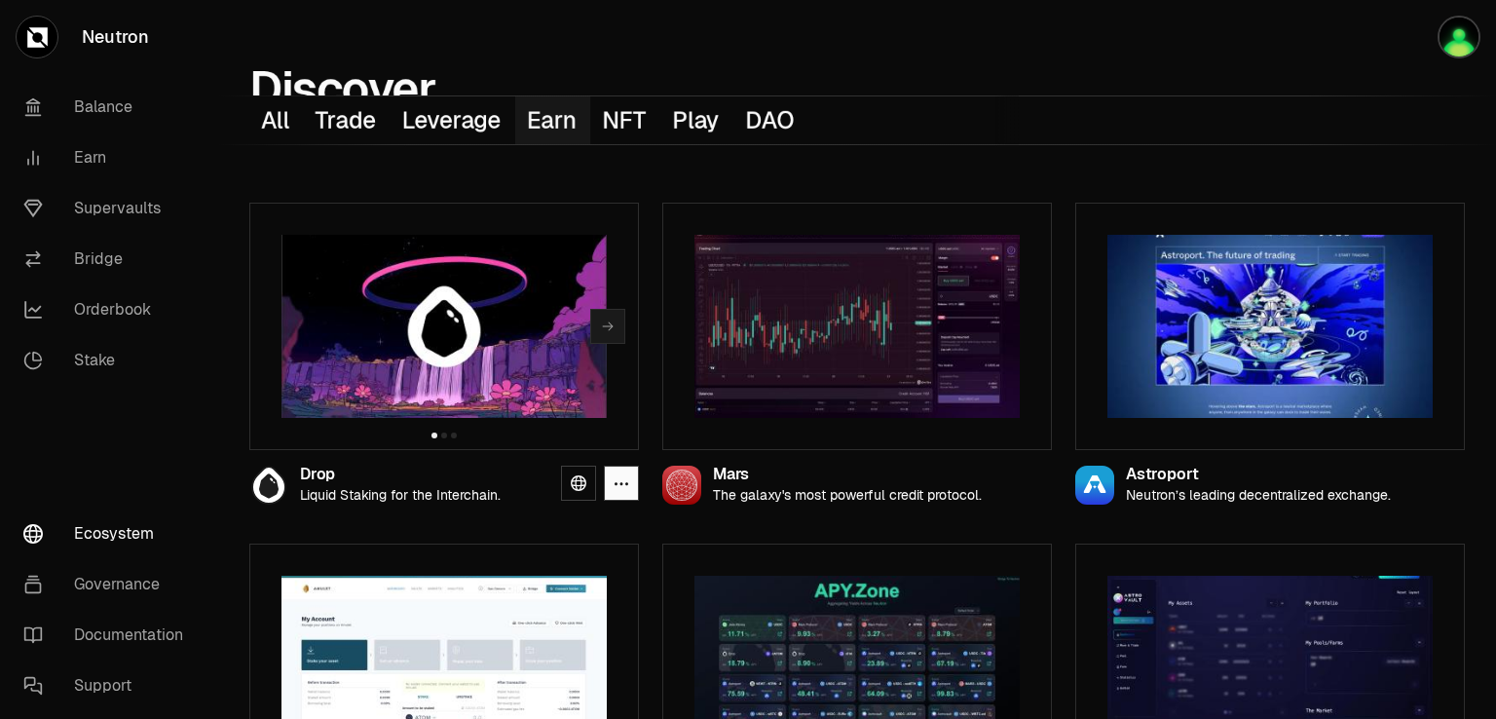
scroll to position [195, 0]
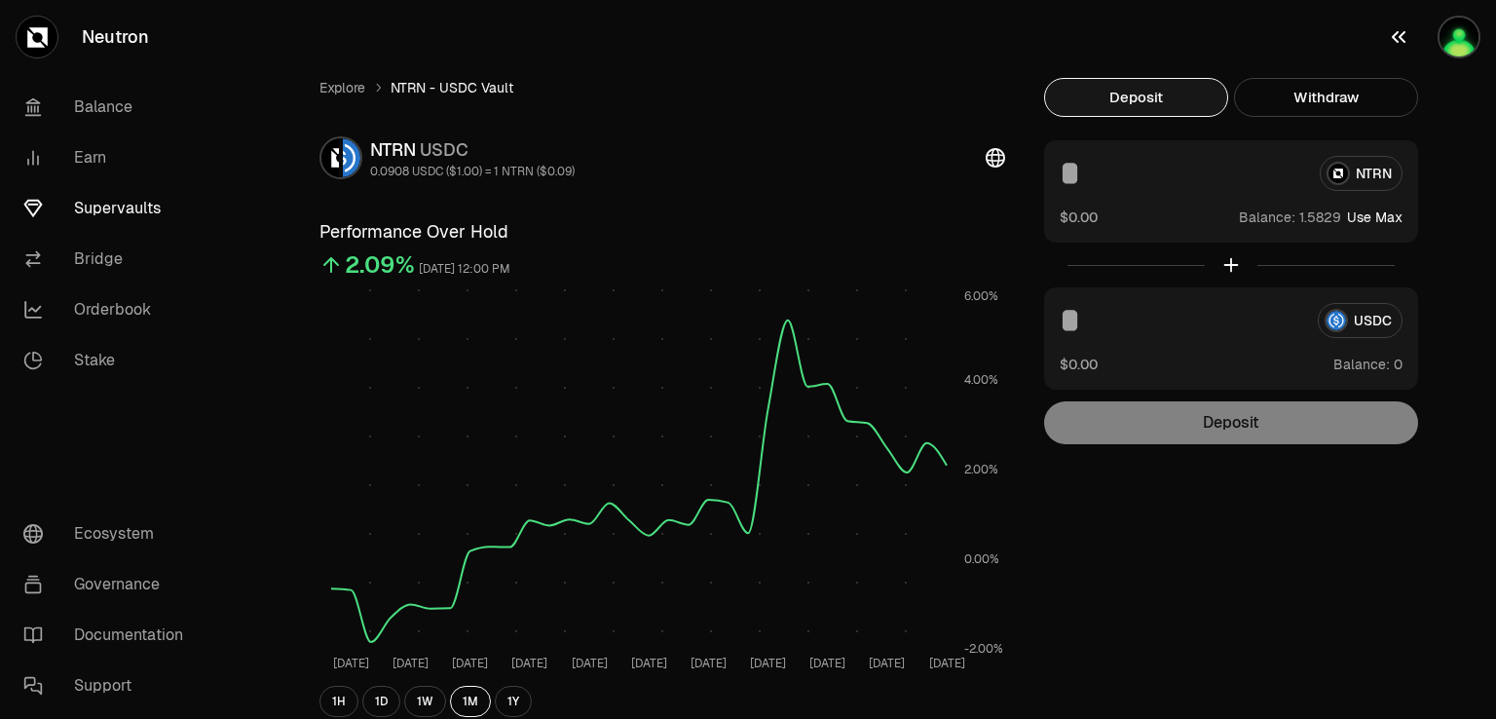
click at [1465, 28] on img "button" at bounding box center [1458, 37] width 43 height 43
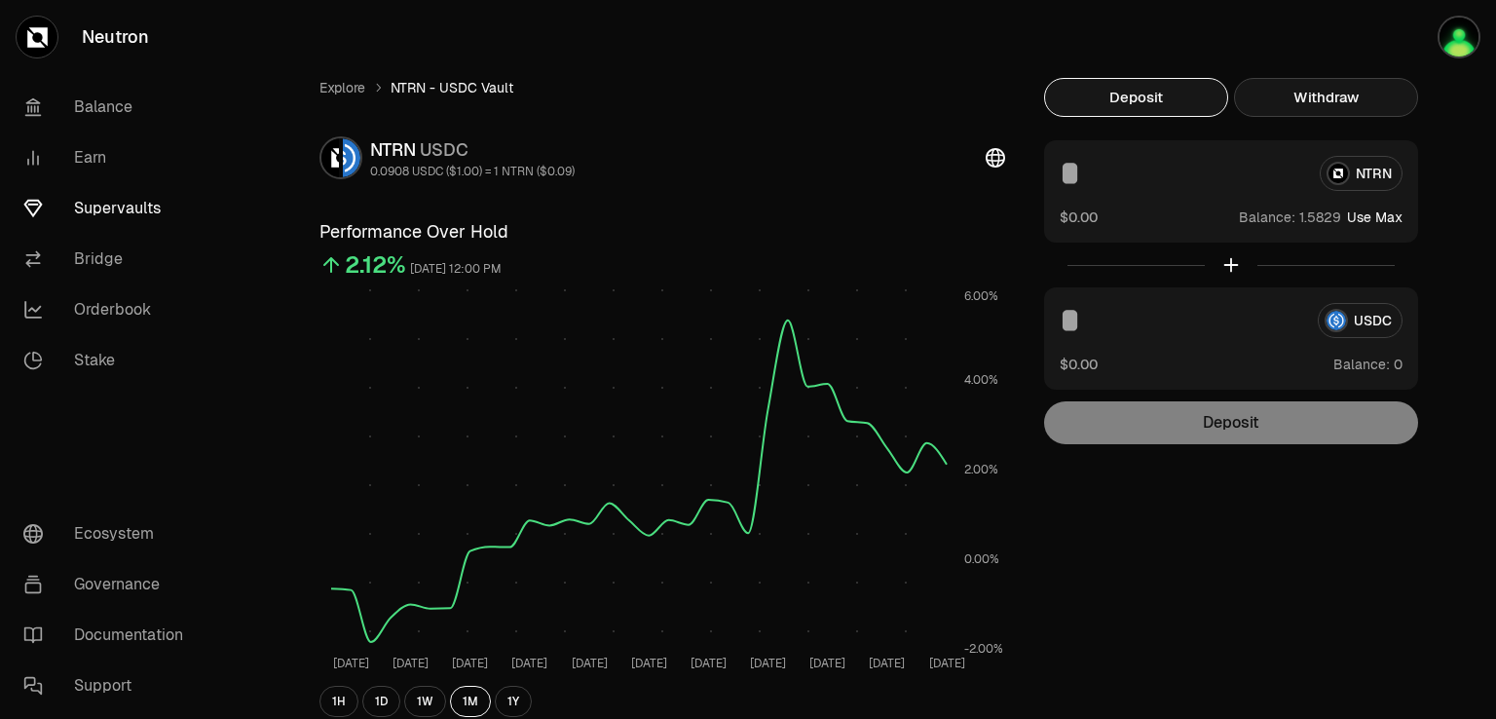
click at [1336, 109] on button "Withdraw" at bounding box center [1326, 97] width 184 height 39
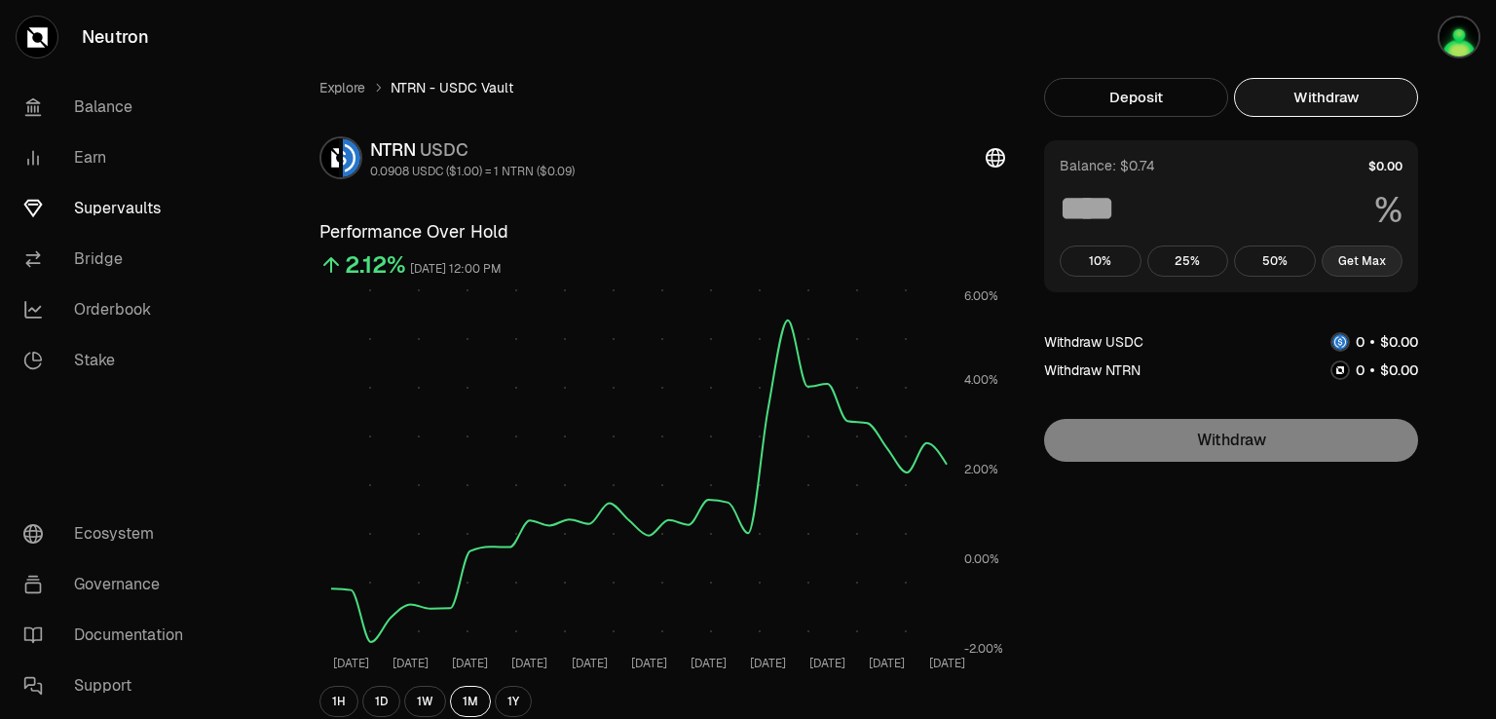
click at [1373, 265] on button "Get Max" at bounding box center [1363, 260] width 82 height 31
type input "***"
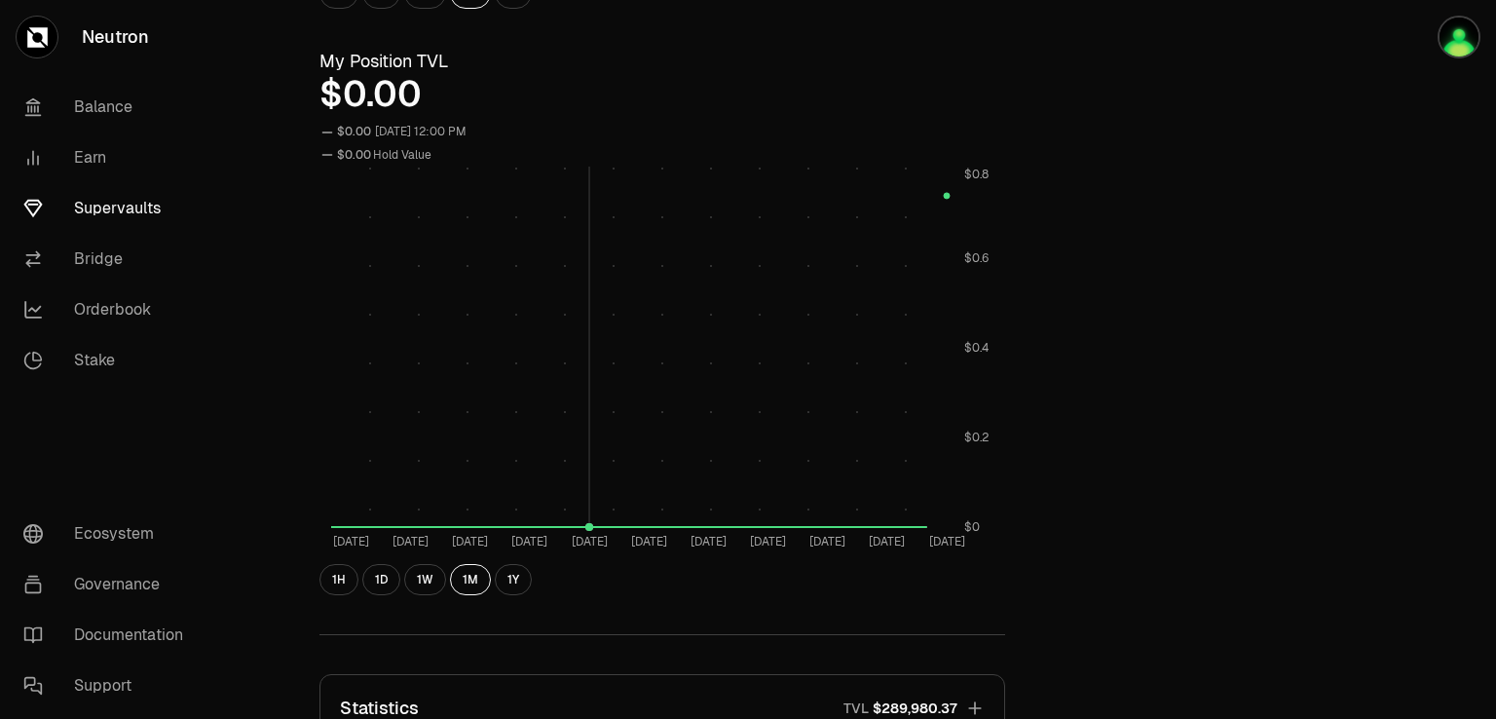
scroll to position [1042, 0]
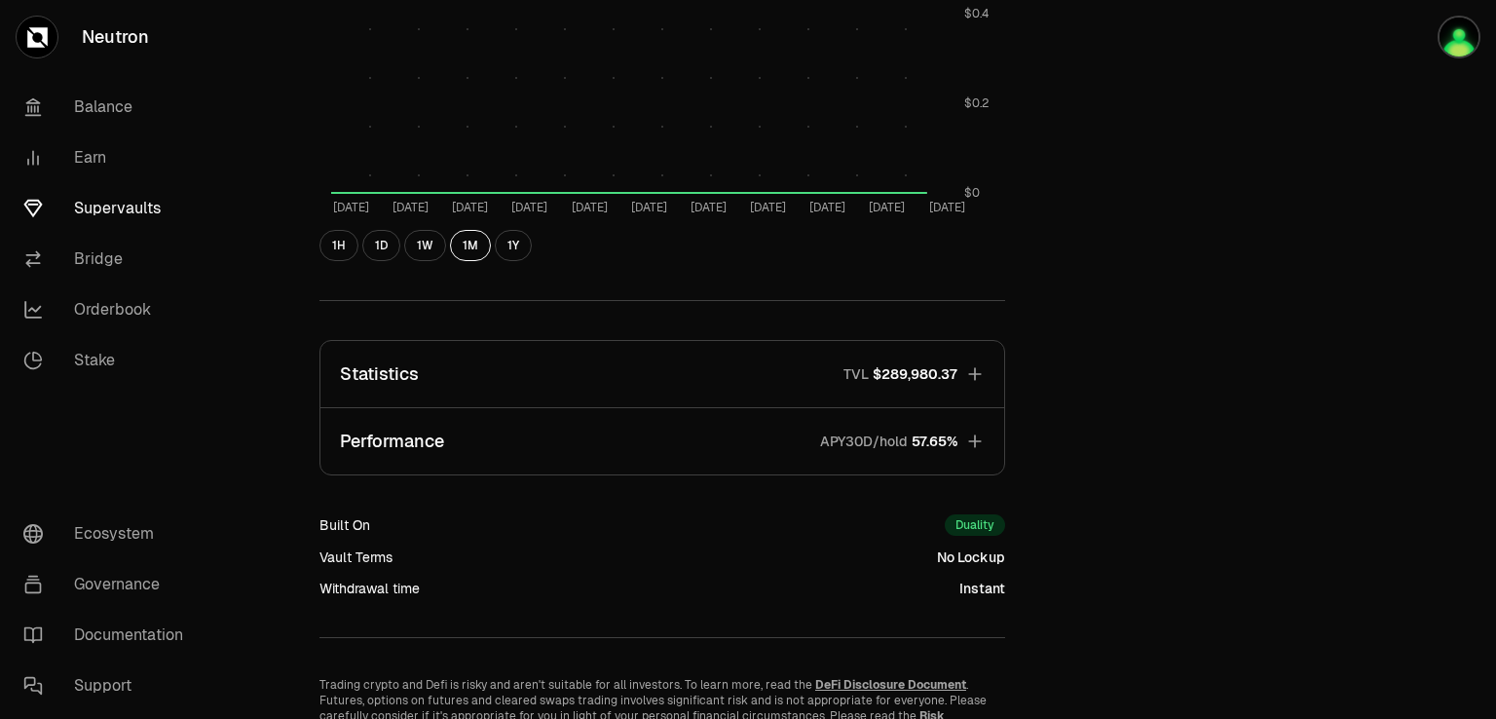
click at [802, 374] on button "Statistics TVL $289,980.37" at bounding box center [662, 374] width 684 height 66
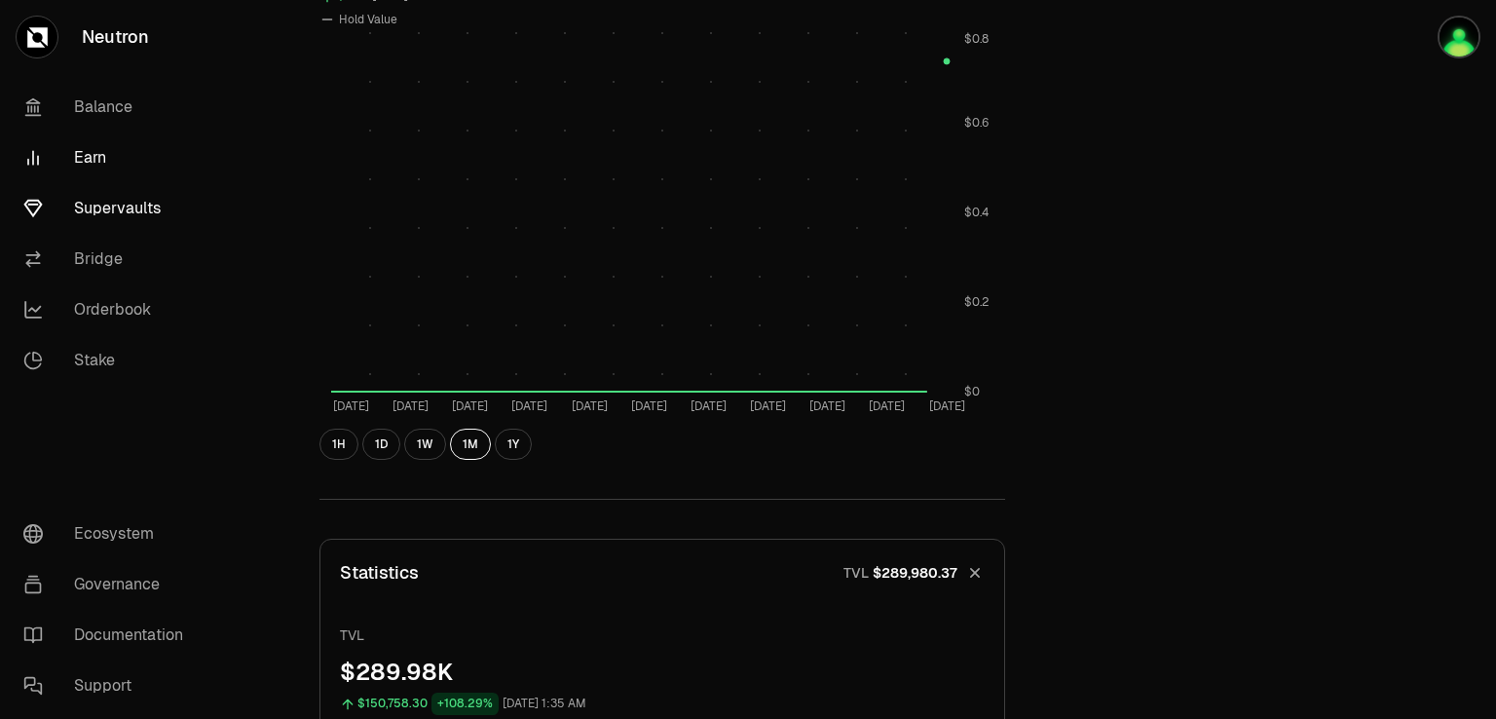
scroll to position [799, 0]
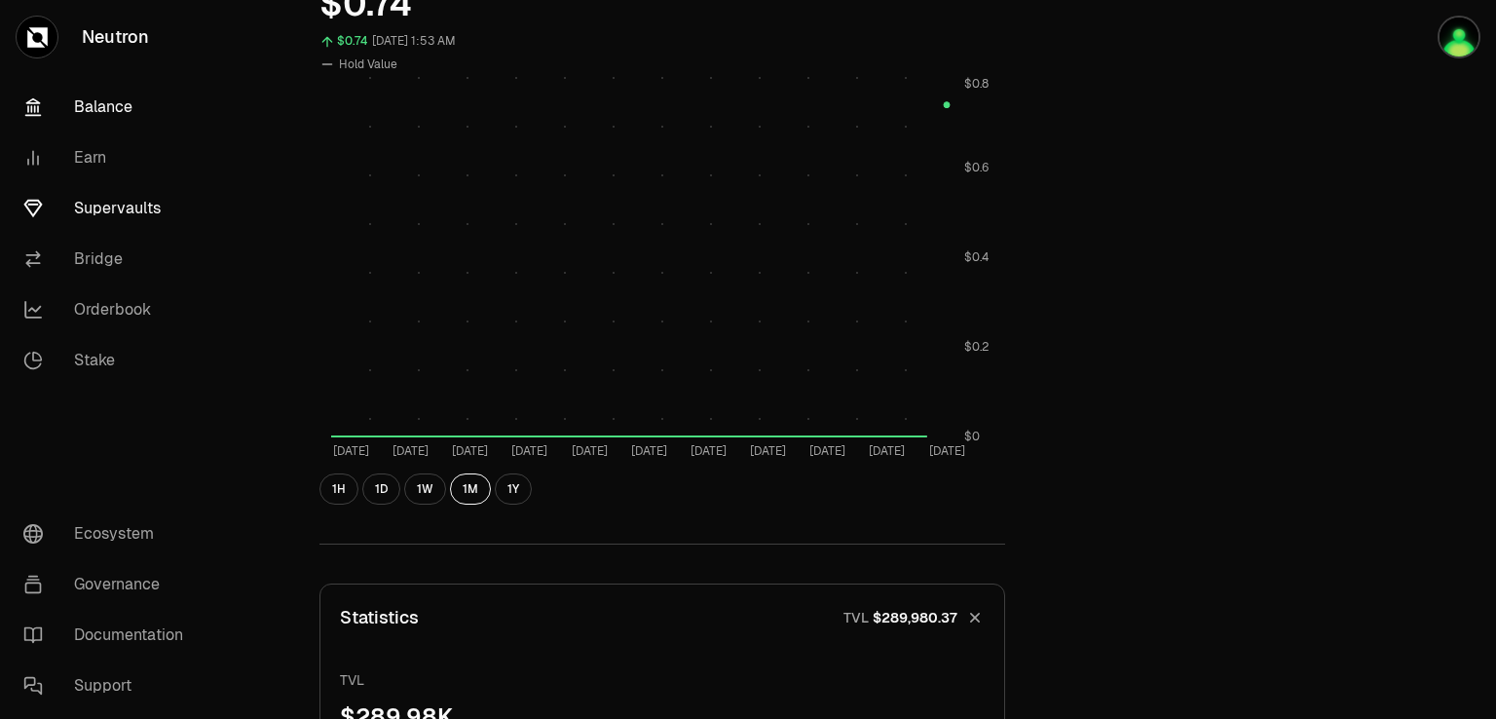
click at [102, 117] on link "Balance" at bounding box center [109, 107] width 203 height 51
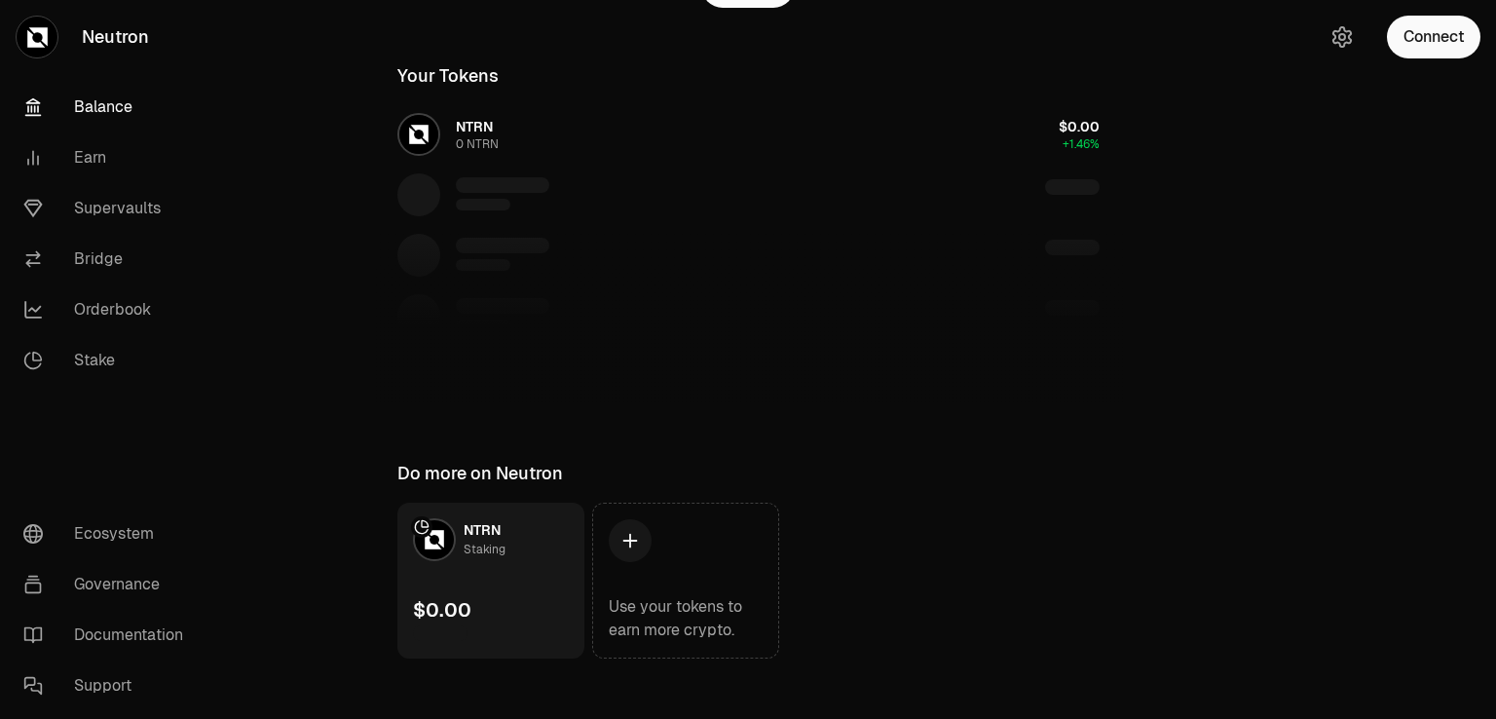
scroll to position [341, 0]
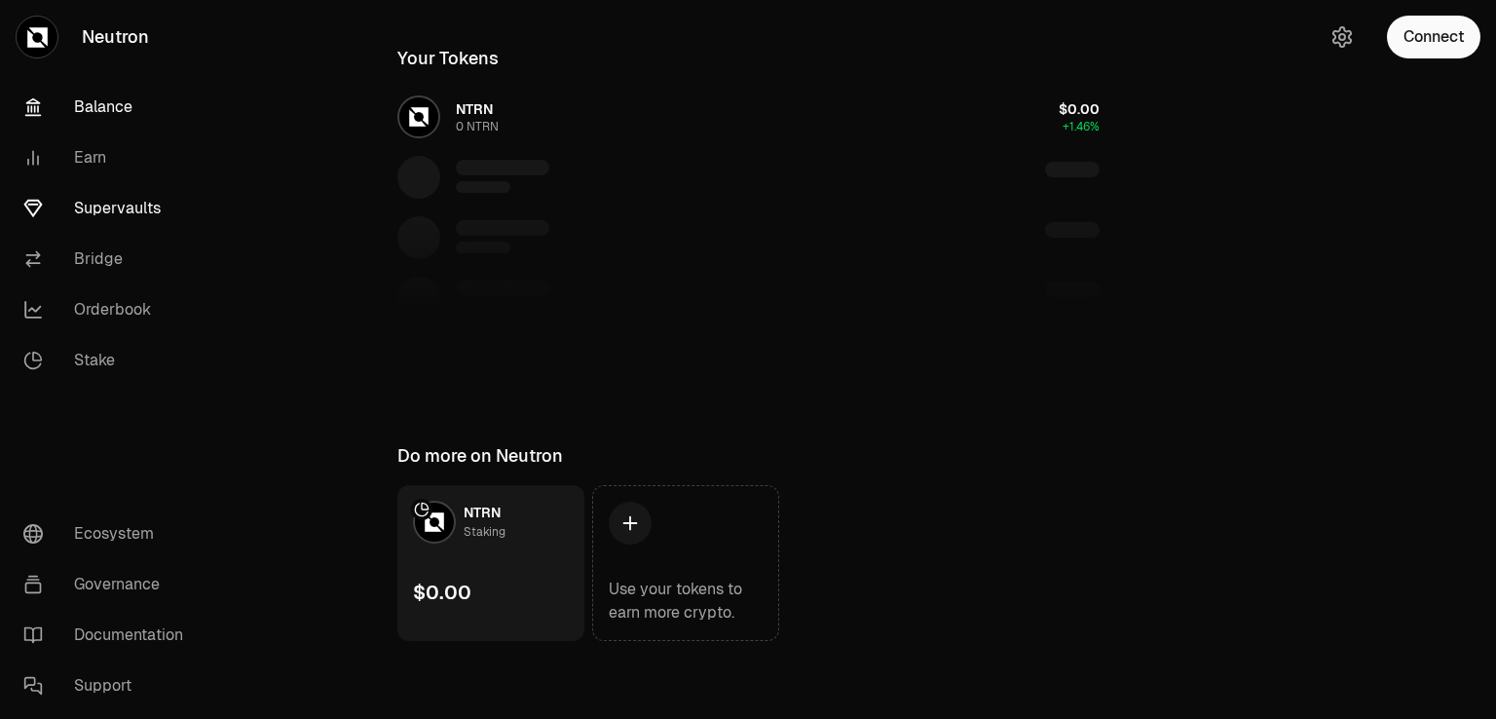
click at [126, 215] on link "Supervaults" at bounding box center [109, 208] width 203 height 51
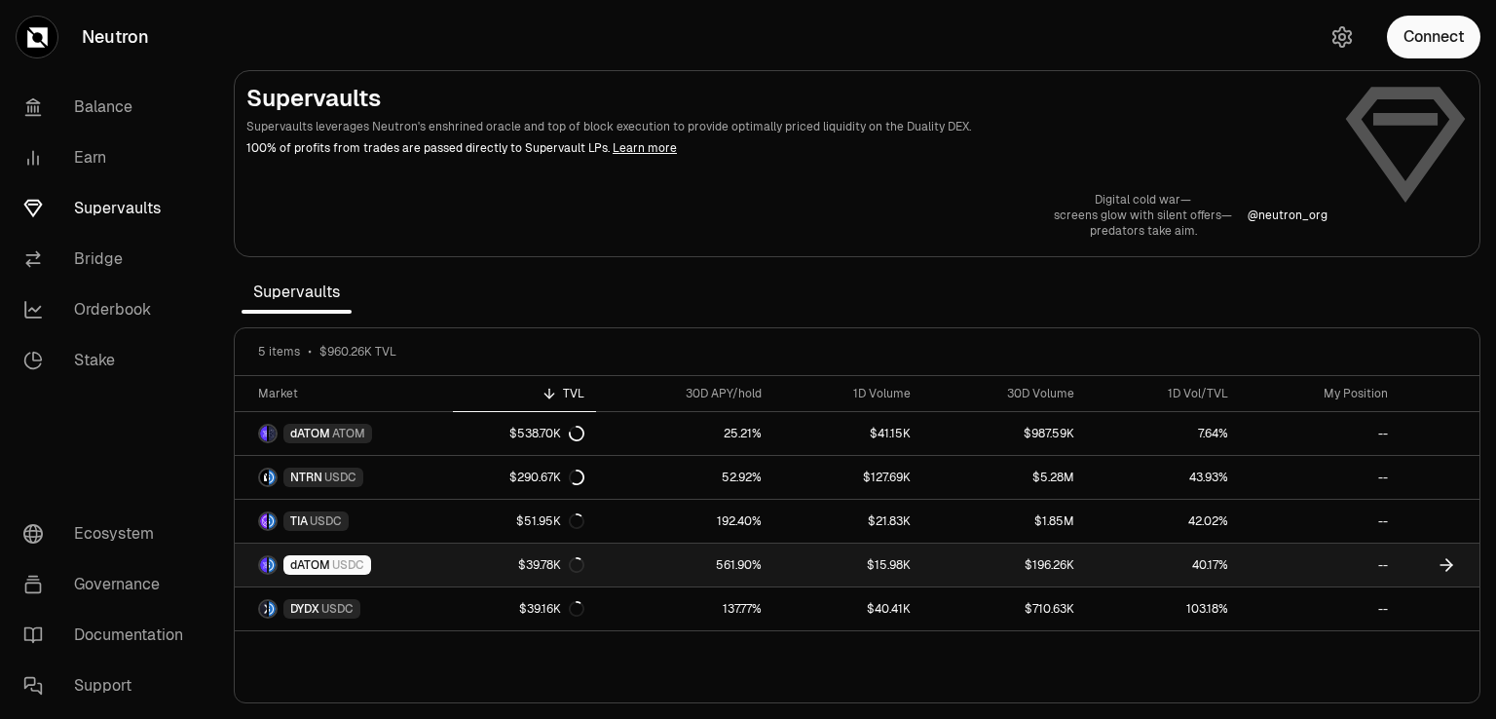
click at [476, 556] on link "$39.78K" at bounding box center [525, 564] width 144 height 43
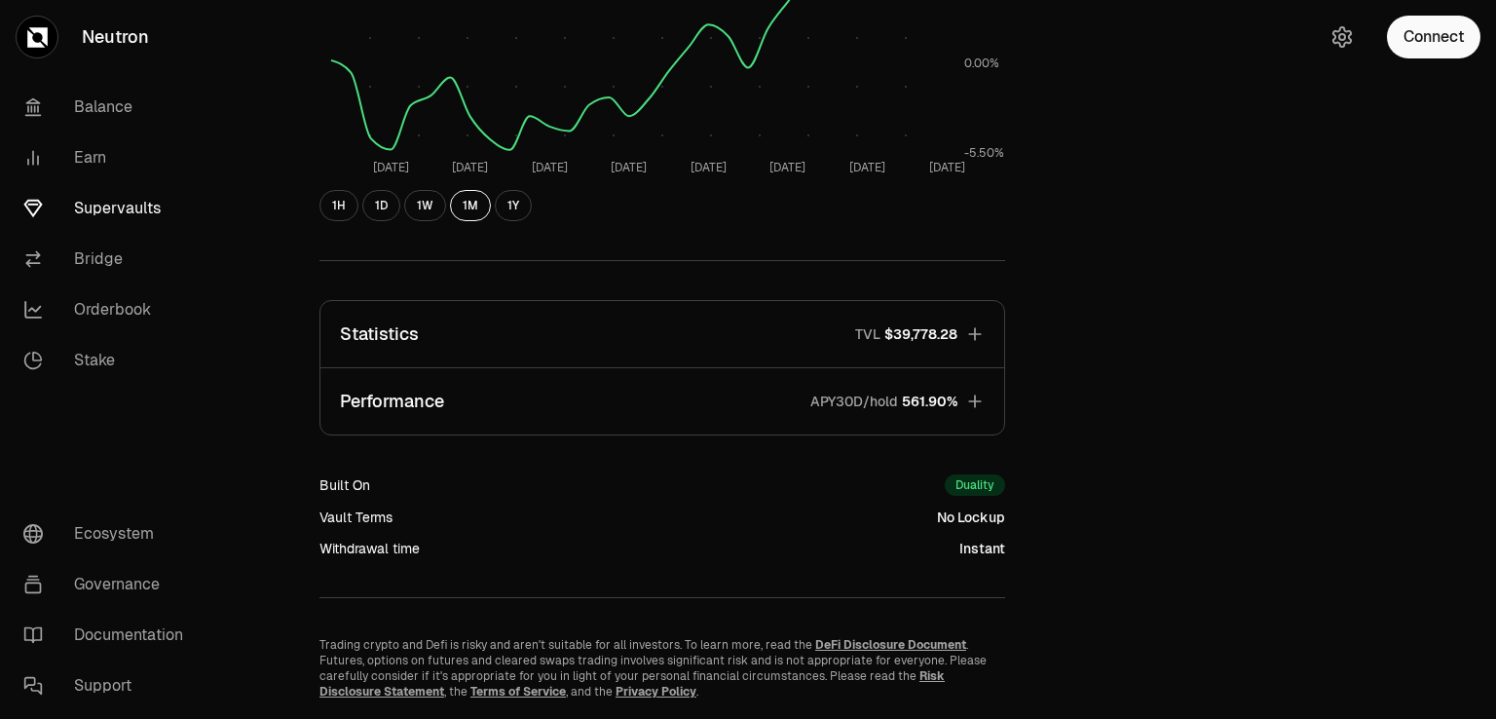
scroll to position [553, 0]
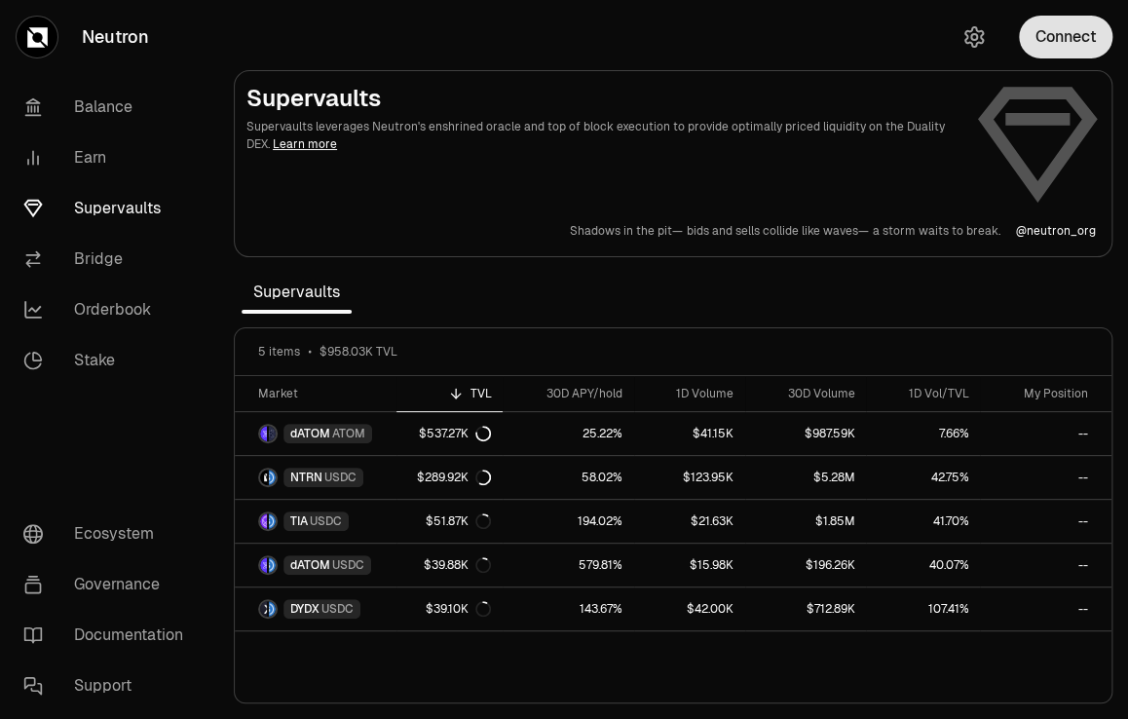
click at [1048, 38] on button "Connect" at bounding box center [1065, 37] width 93 height 43
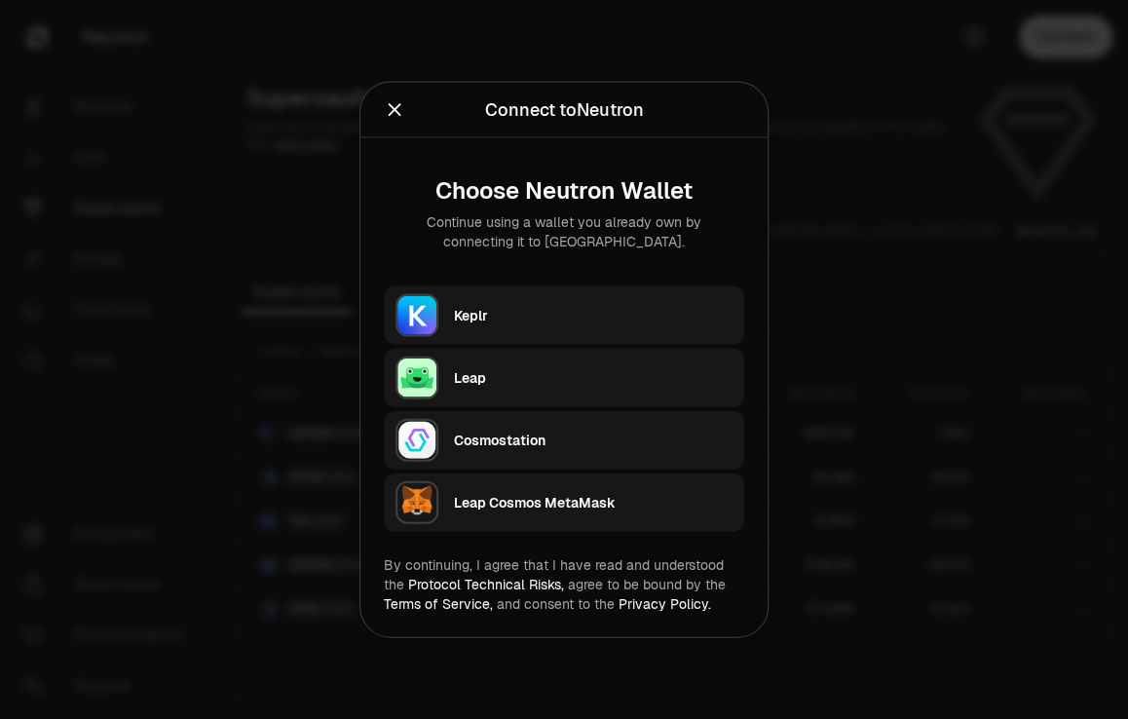
click at [508, 430] on div "Cosmostation" at bounding box center [593, 439] width 279 height 19
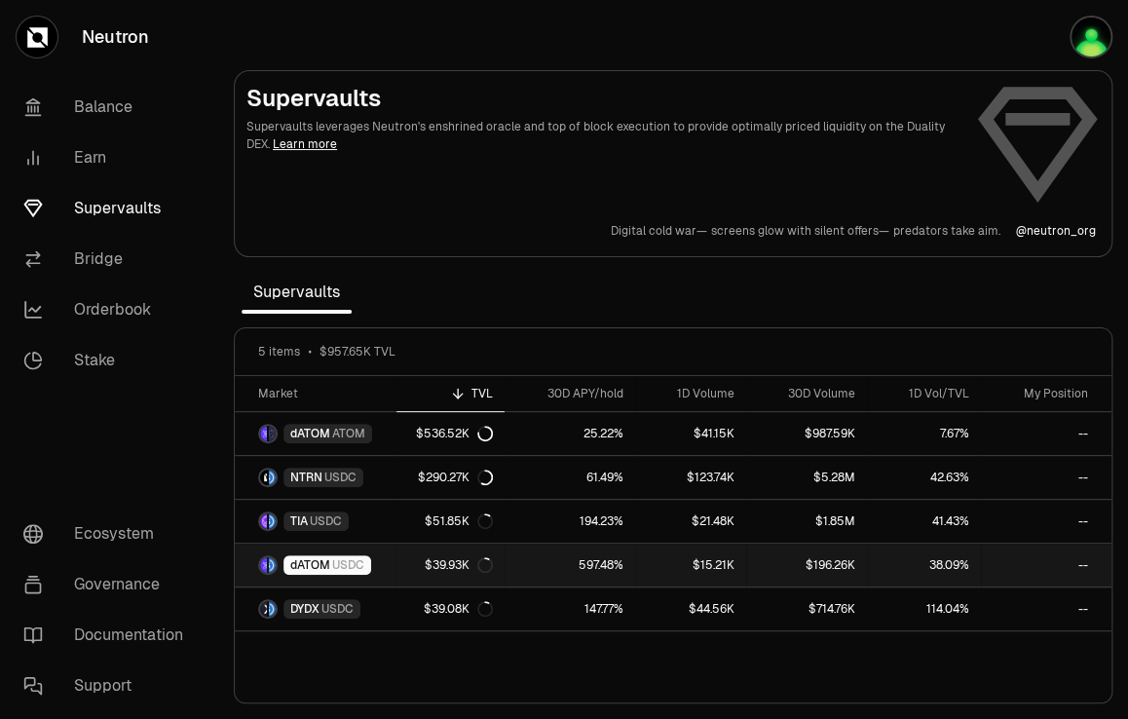
click at [336, 567] on span "USDC" at bounding box center [348, 565] width 32 height 16
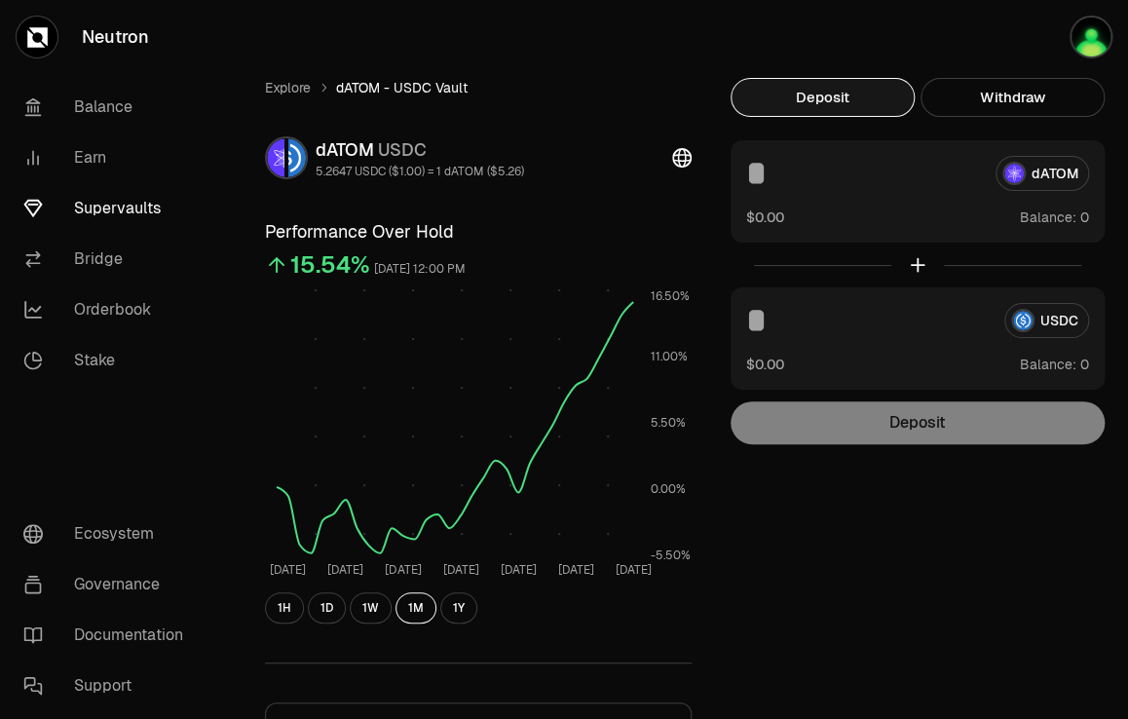
click at [1061, 175] on div "dATOM" at bounding box center [917, 173] width 343 height 35
click at [1049, 221] on span "Balance:" at bounding box center [1048, 216] width 56 height 19
click at [97, 370] on link "Stake" at bounding box center [109, 360] width 203 height 51
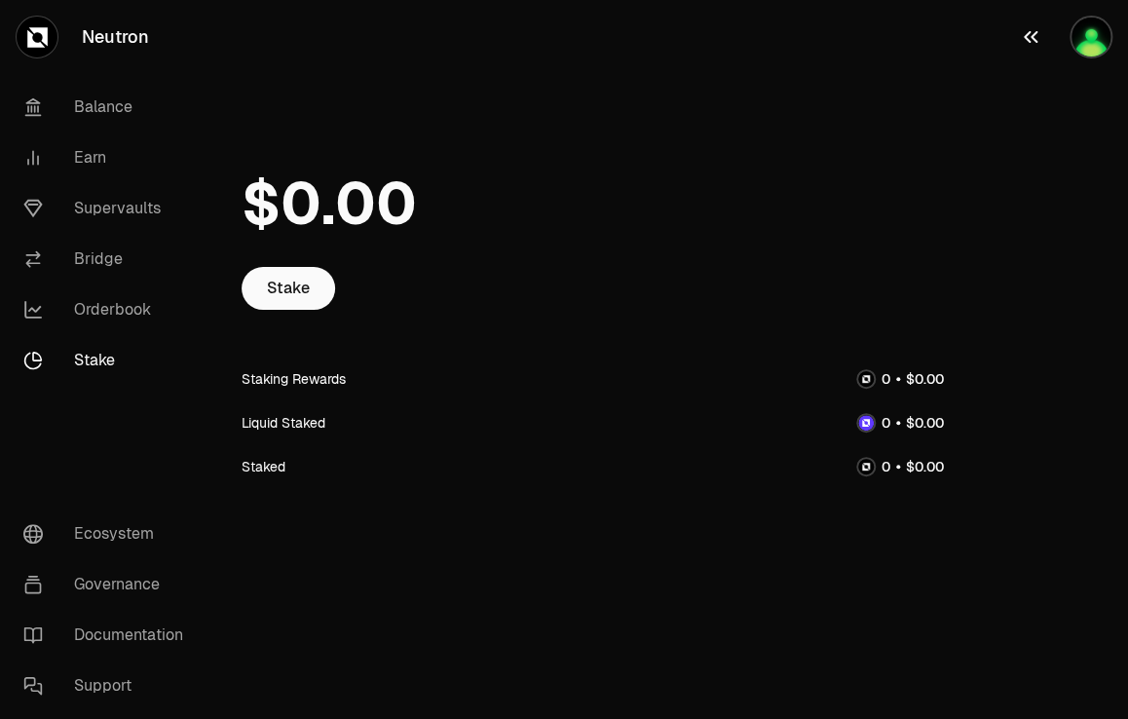
click at [1090, 36] on img "button" at bounding box center [1090, 37] width 43 height 43
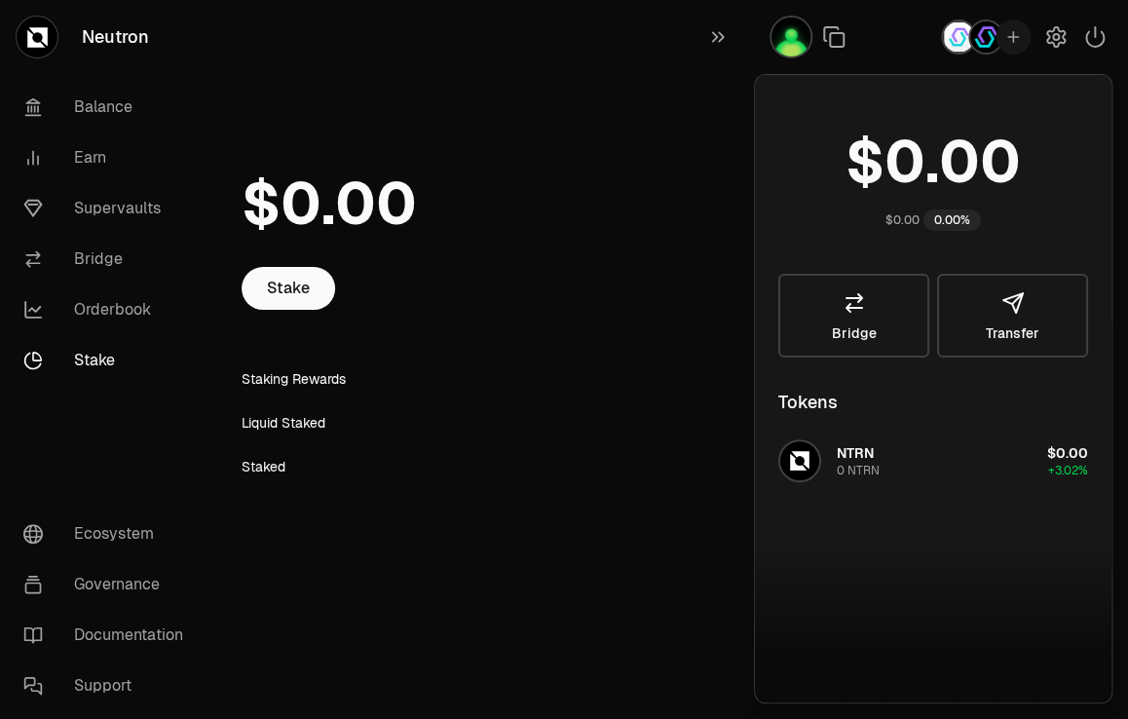
click at [982, 36] on img "button" at bounding box center [985, 36] width 35 height 35
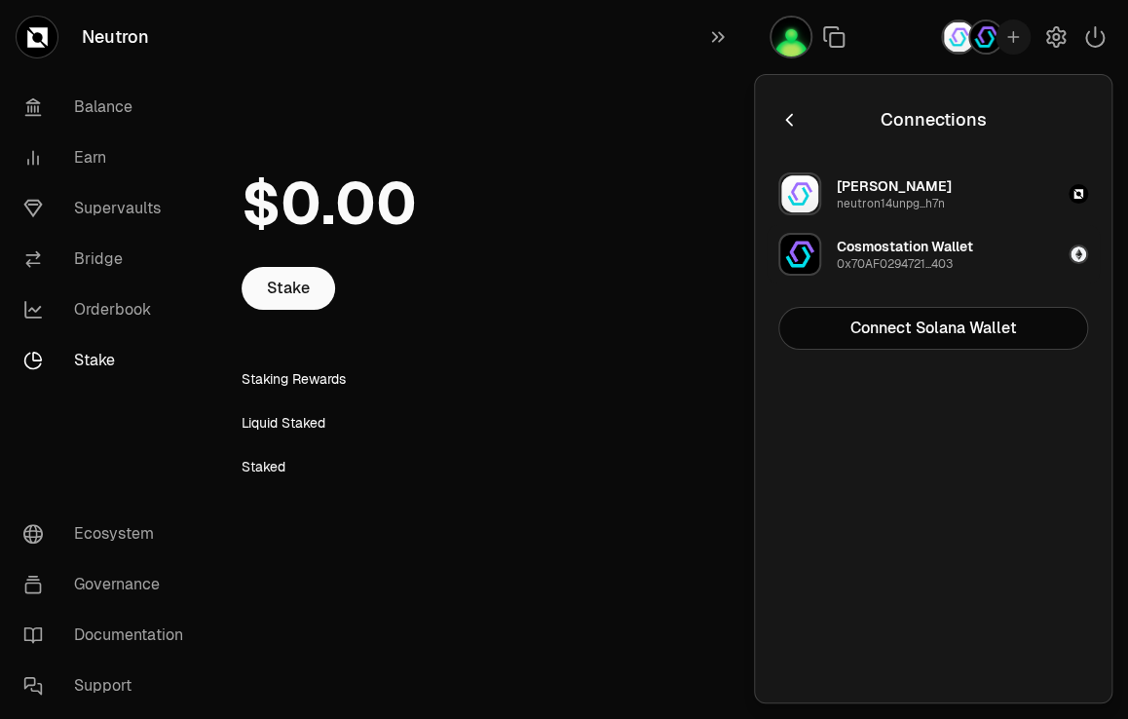
click at [900, 243] on div "Cosmostation Wallet" at bounding box center [905, 246] width 136 height 19
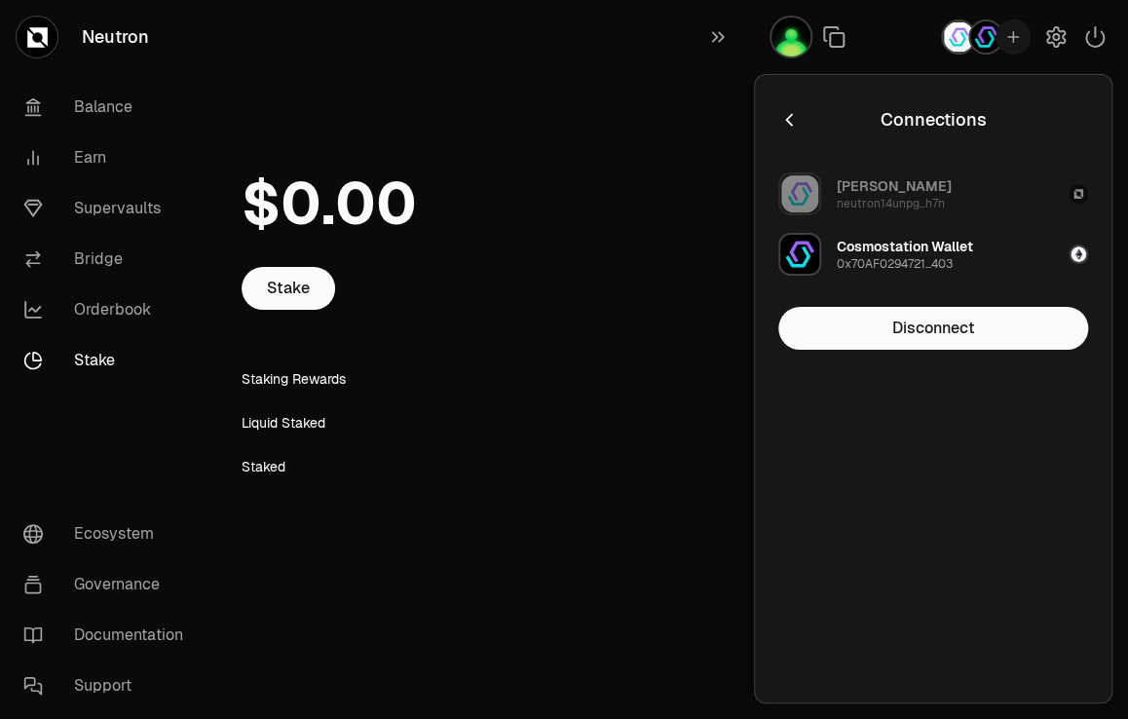
click at [571, 301] on div "Stake" at bounding box center [593, 288] width 702 height 43
